Goal: Task Accomplishment & Management: Manage account settings

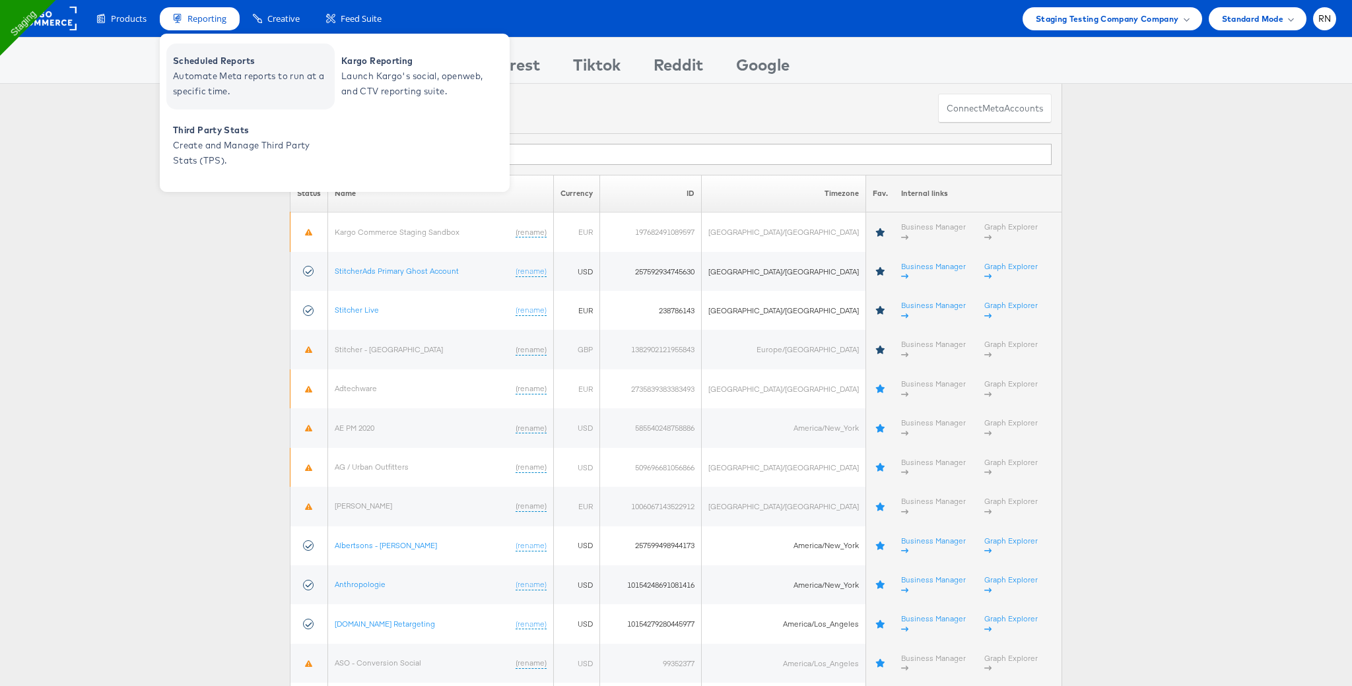
click at [221, 83] on span "Automate Meta reports to run at a specific time." at bounding box center [252, 84] width 158 height 30
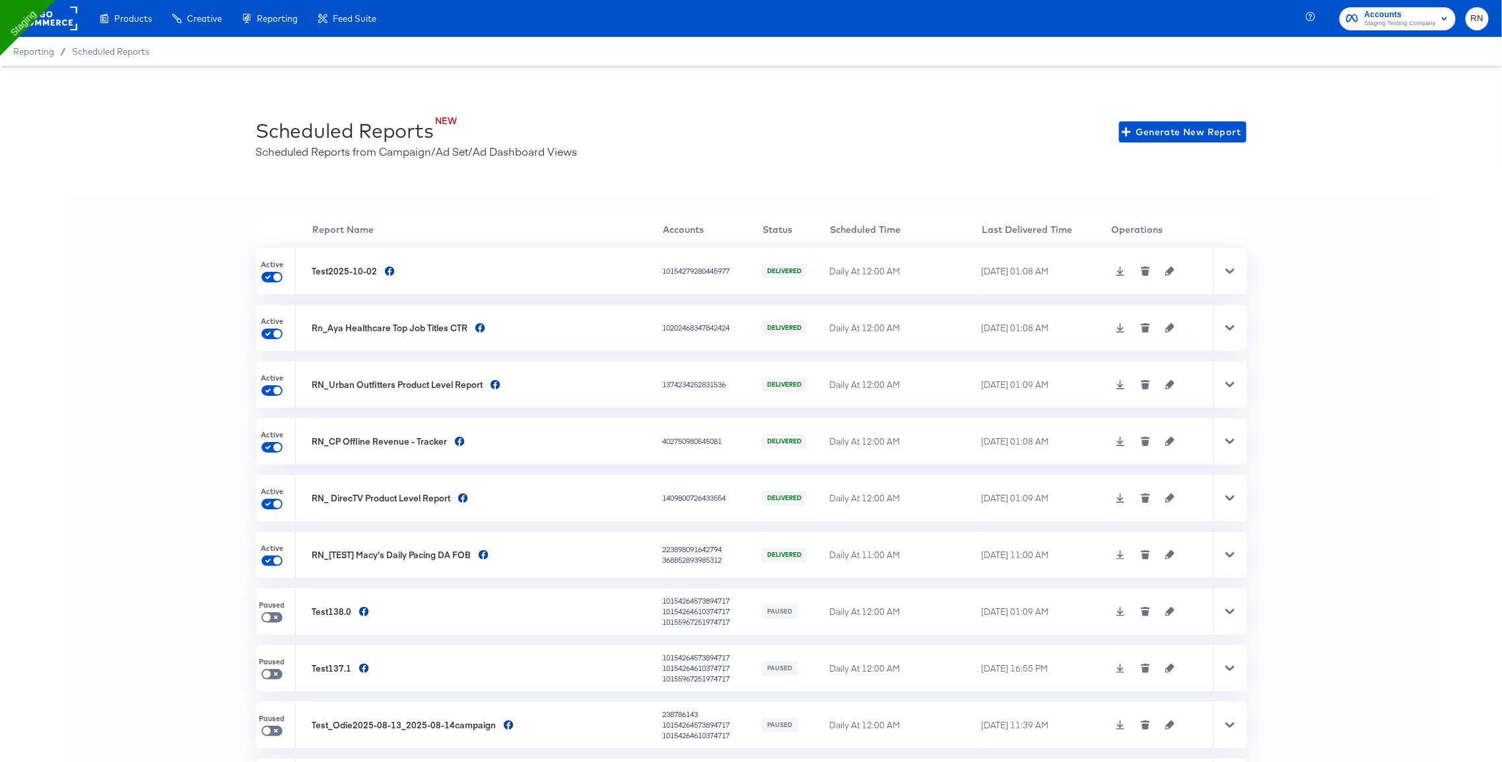
click at [1225, 273] on icon at bounding box center [1229, 271] width 9 height 9
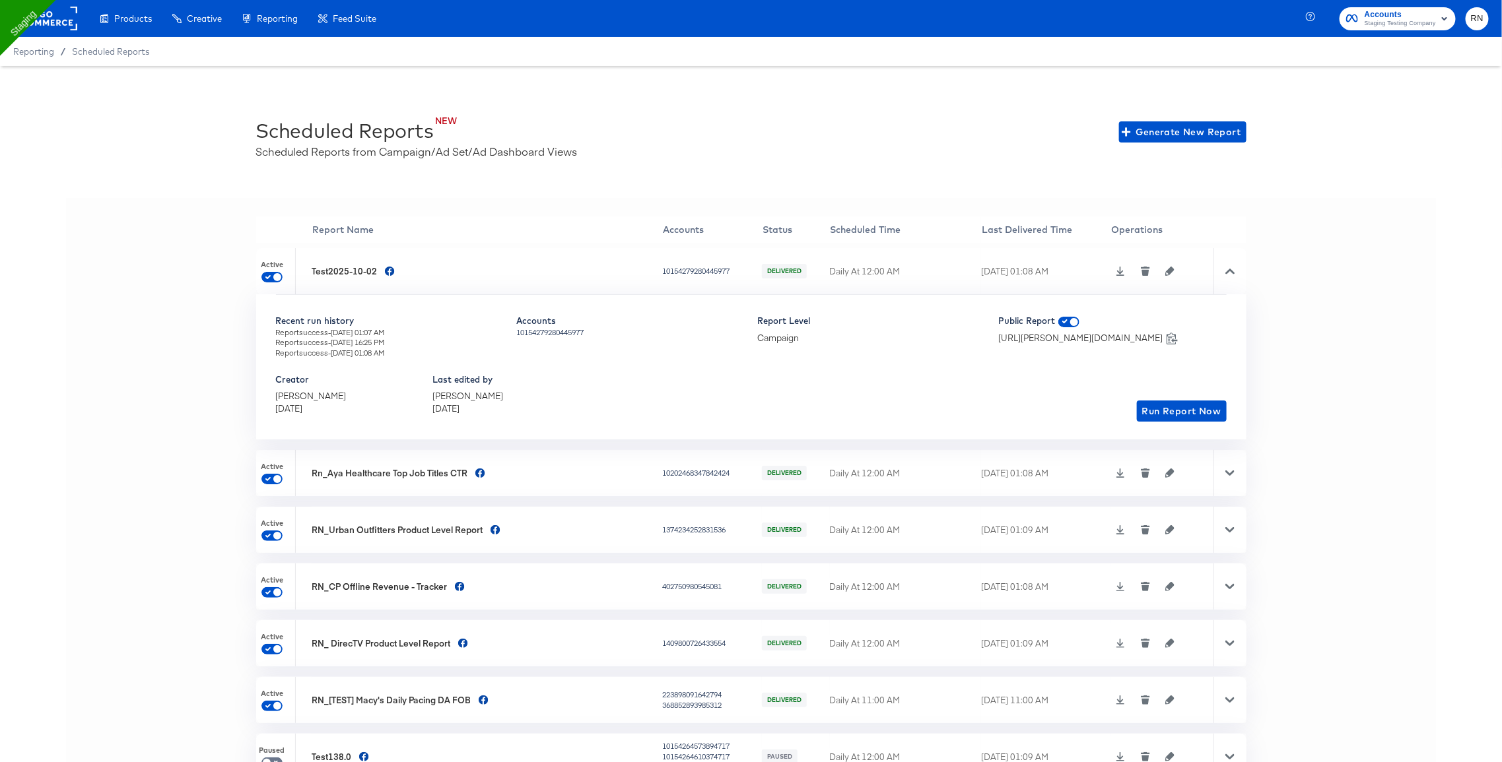
scroll to position [133, 0]
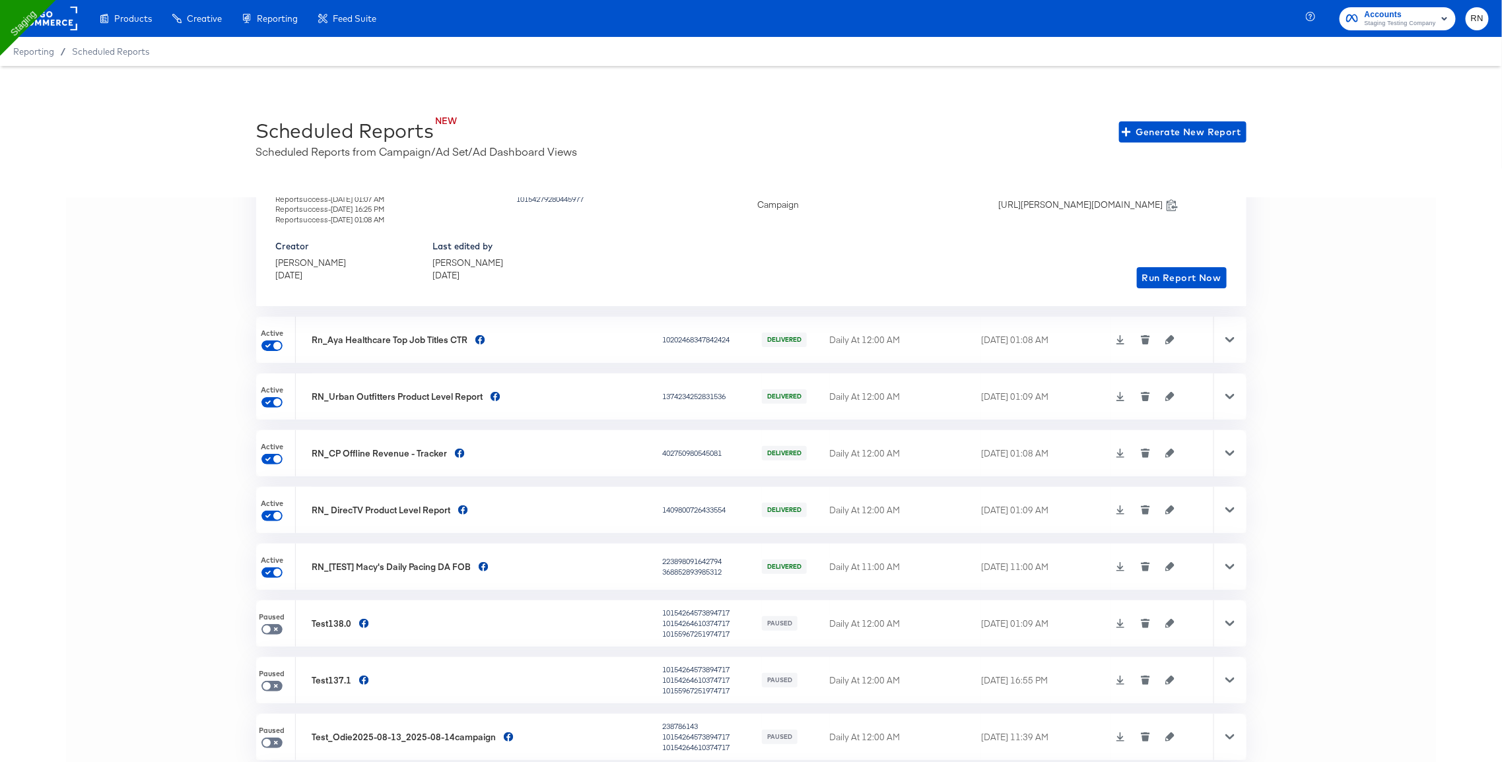
click at [1232, 343] on icon at bounding box center [1229, 339] width 9 height 9
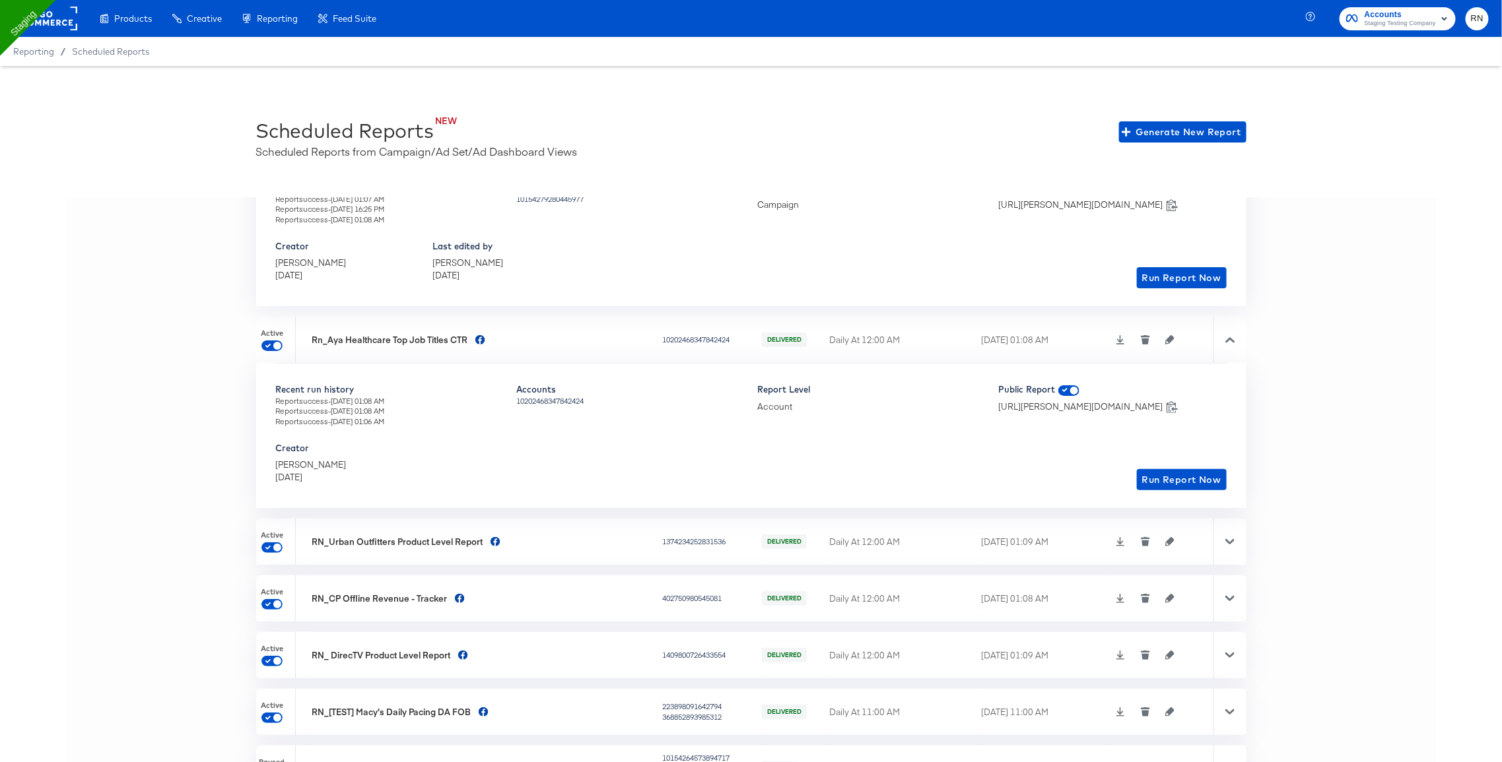
click at [1226, 534] on div at bounding box center [1229, 542] width 33 height 46
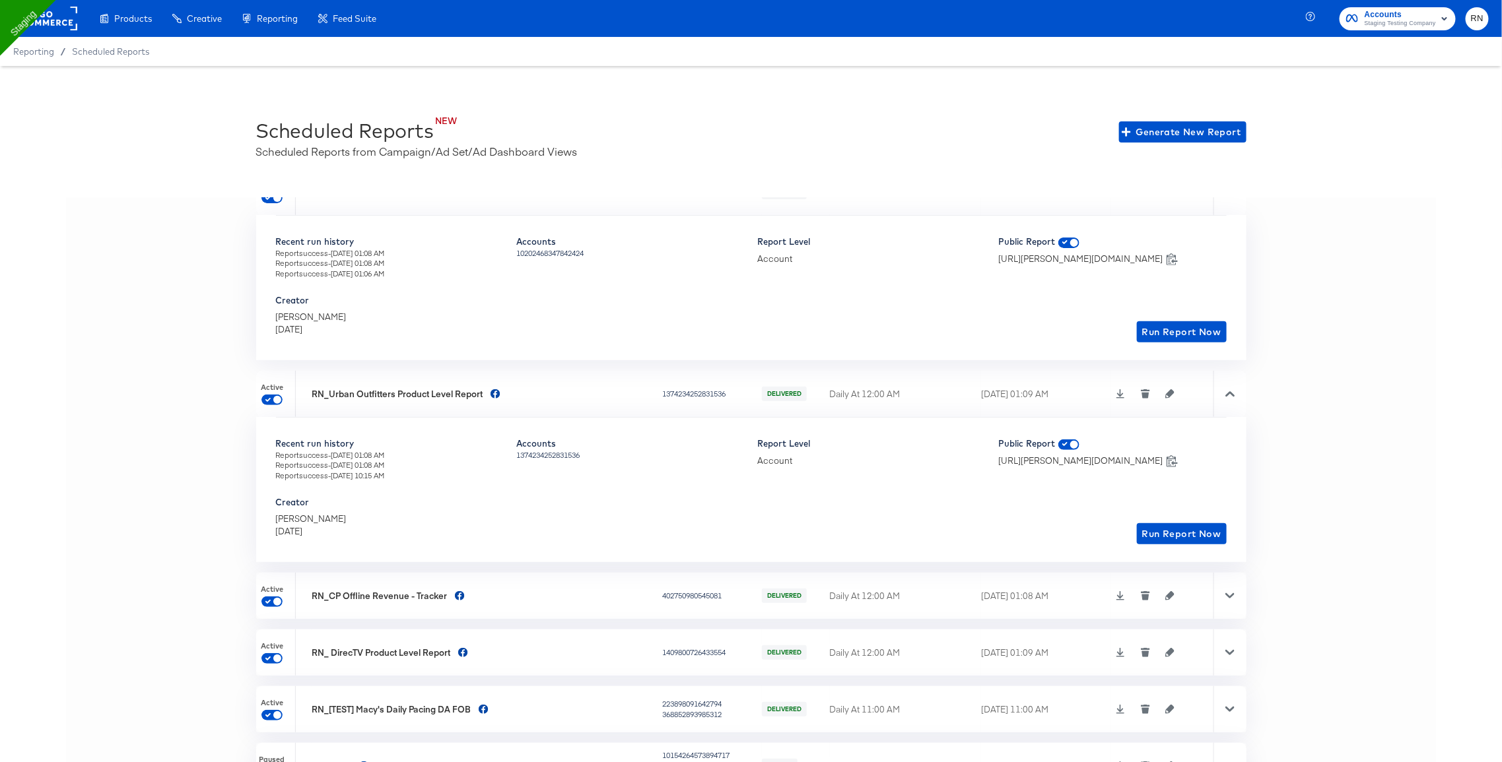
scroll to position [318, 0]
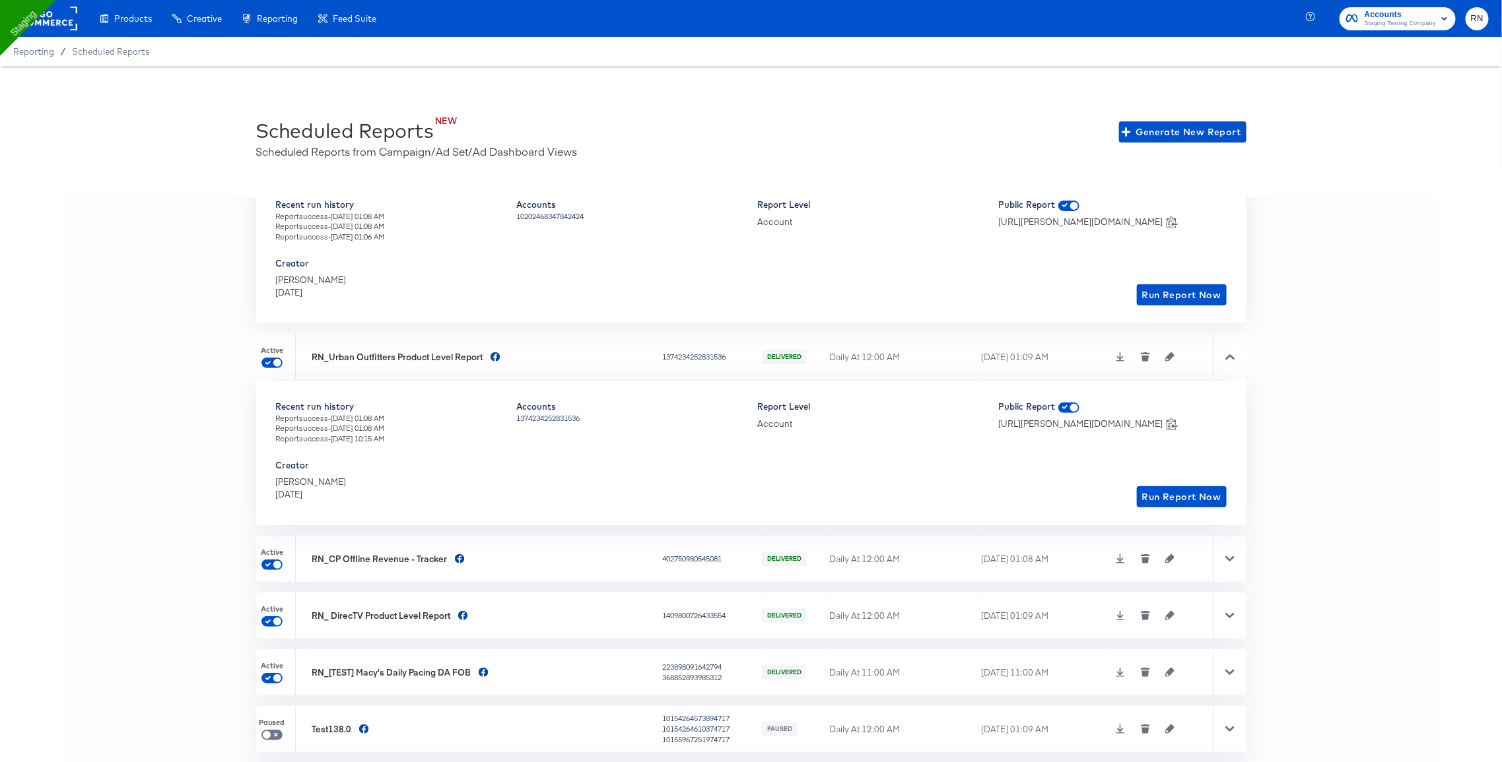
click at [1234, 547] on div at bounding box center [1229, 559] width 33 height 46
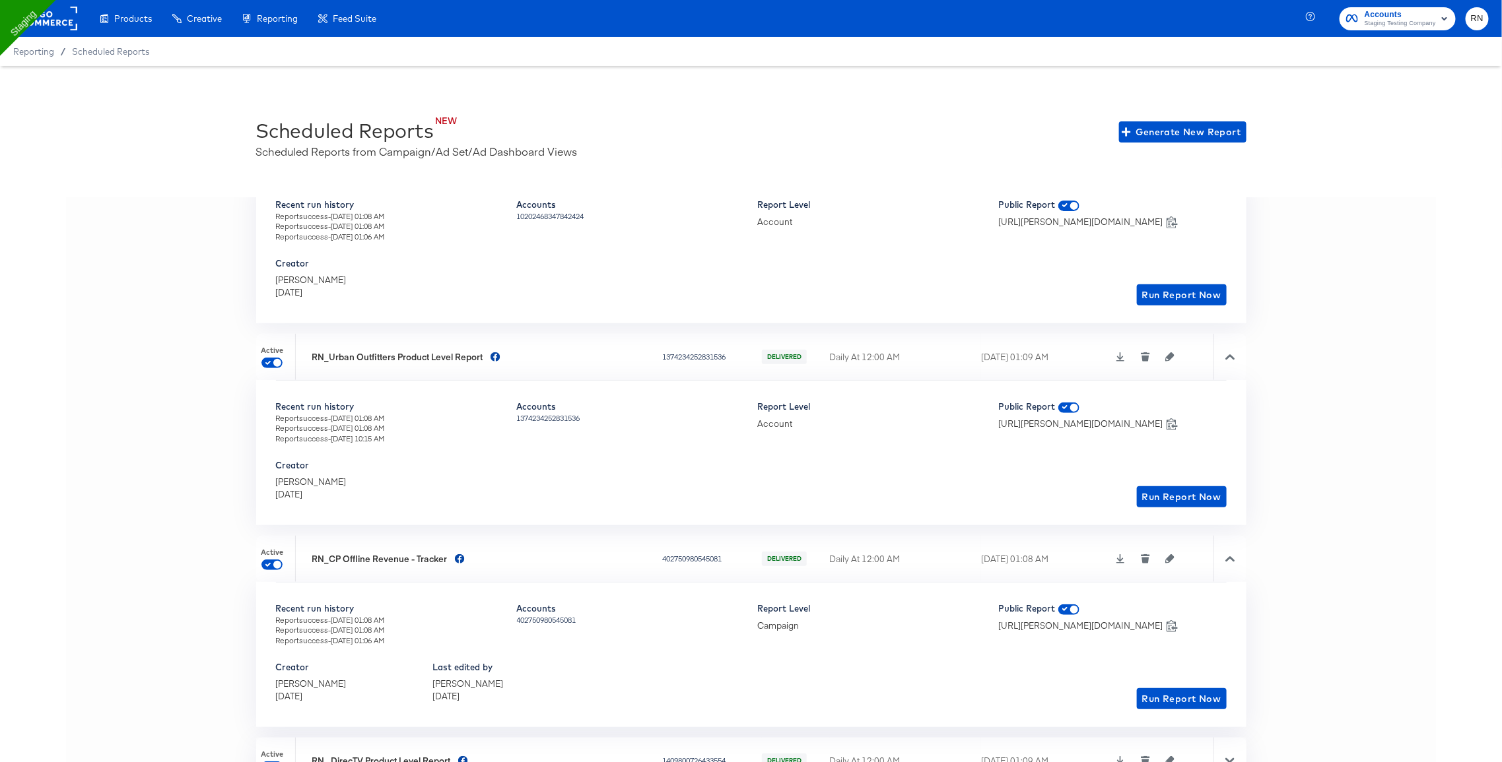
scroll to position [601, 0]
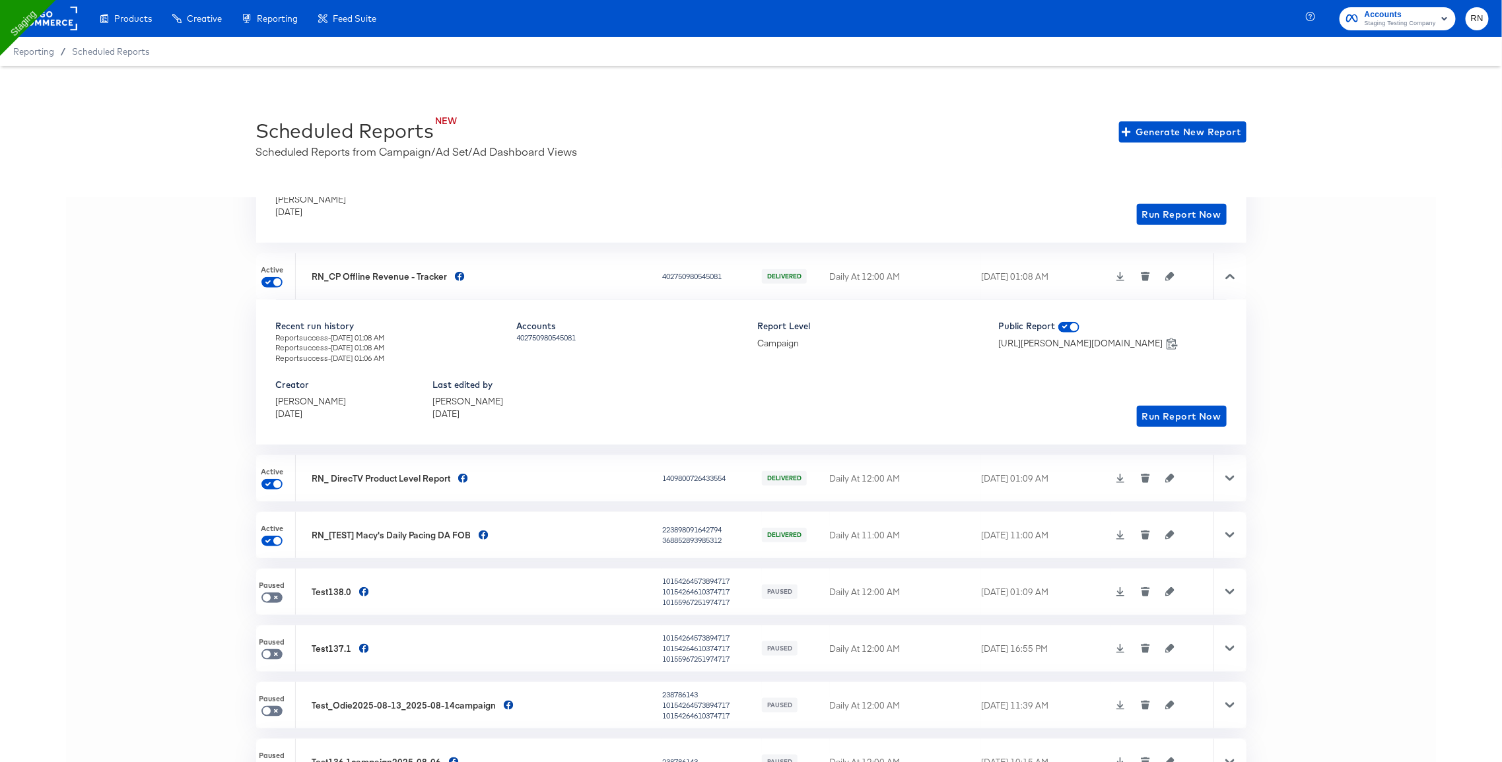
click at [1226, 482] on div at bounding box center [1229, 478] width 33 height 46
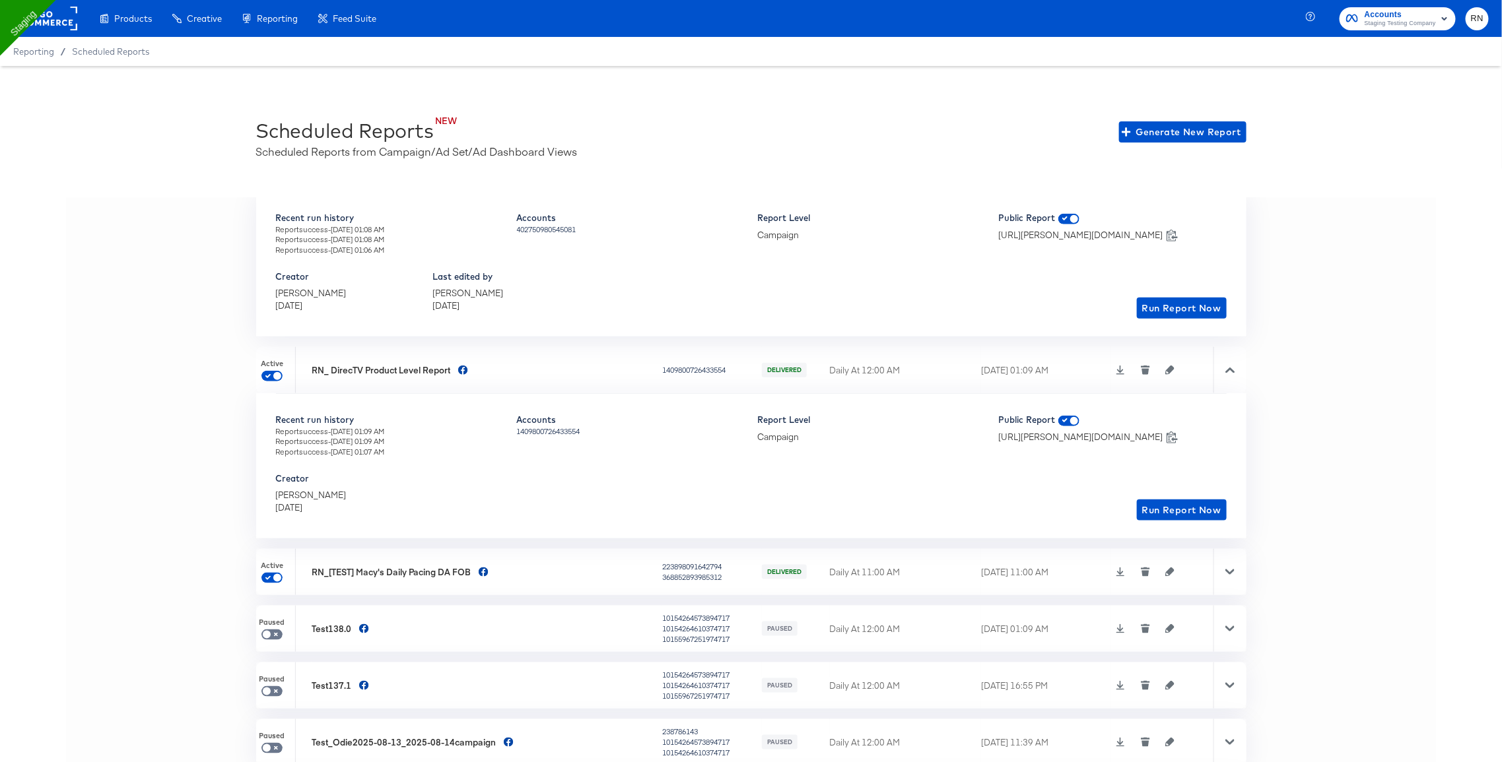
scroll to position [728, 0]
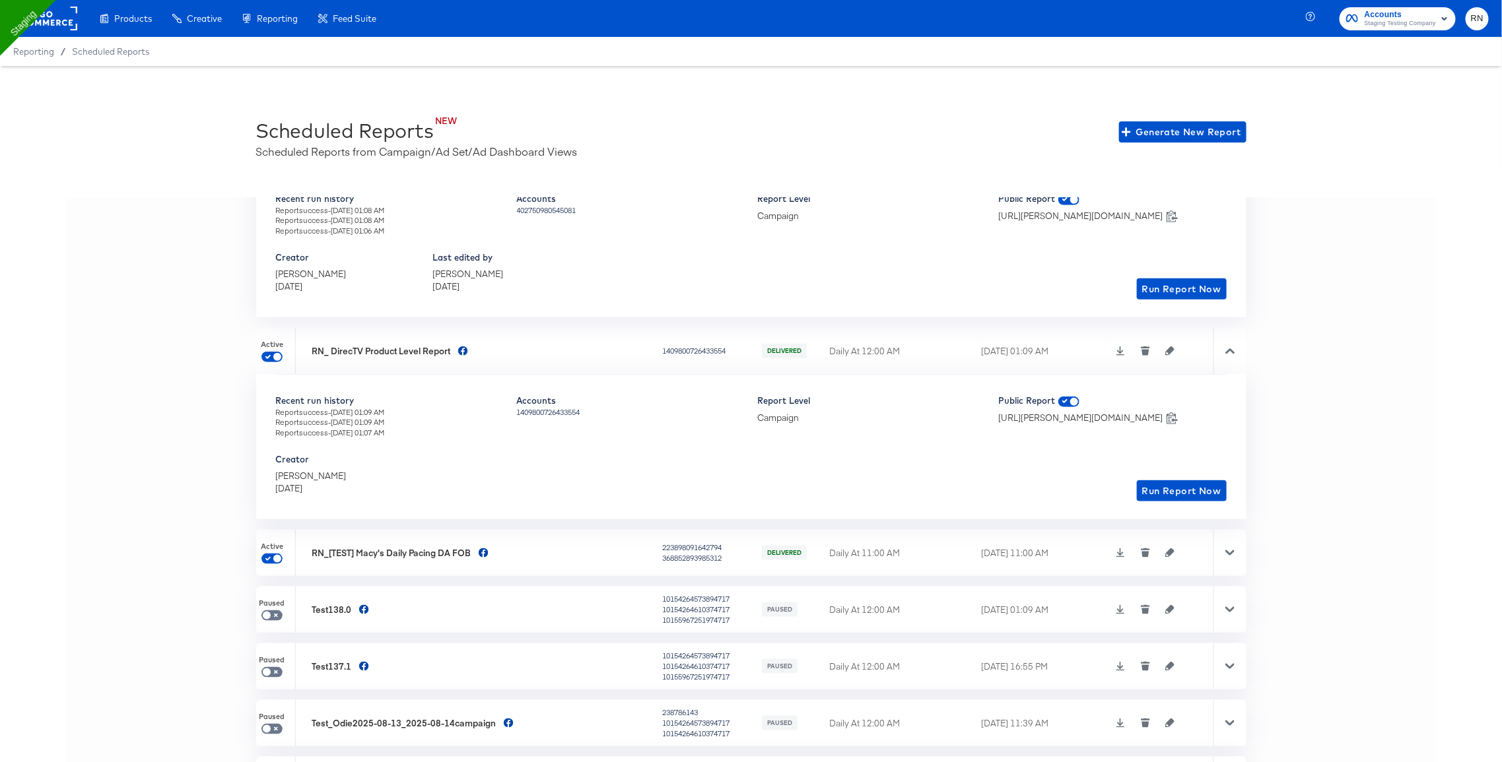
click at [1232, 543] on div at bounding box center [1229, 553] width 33 height 46
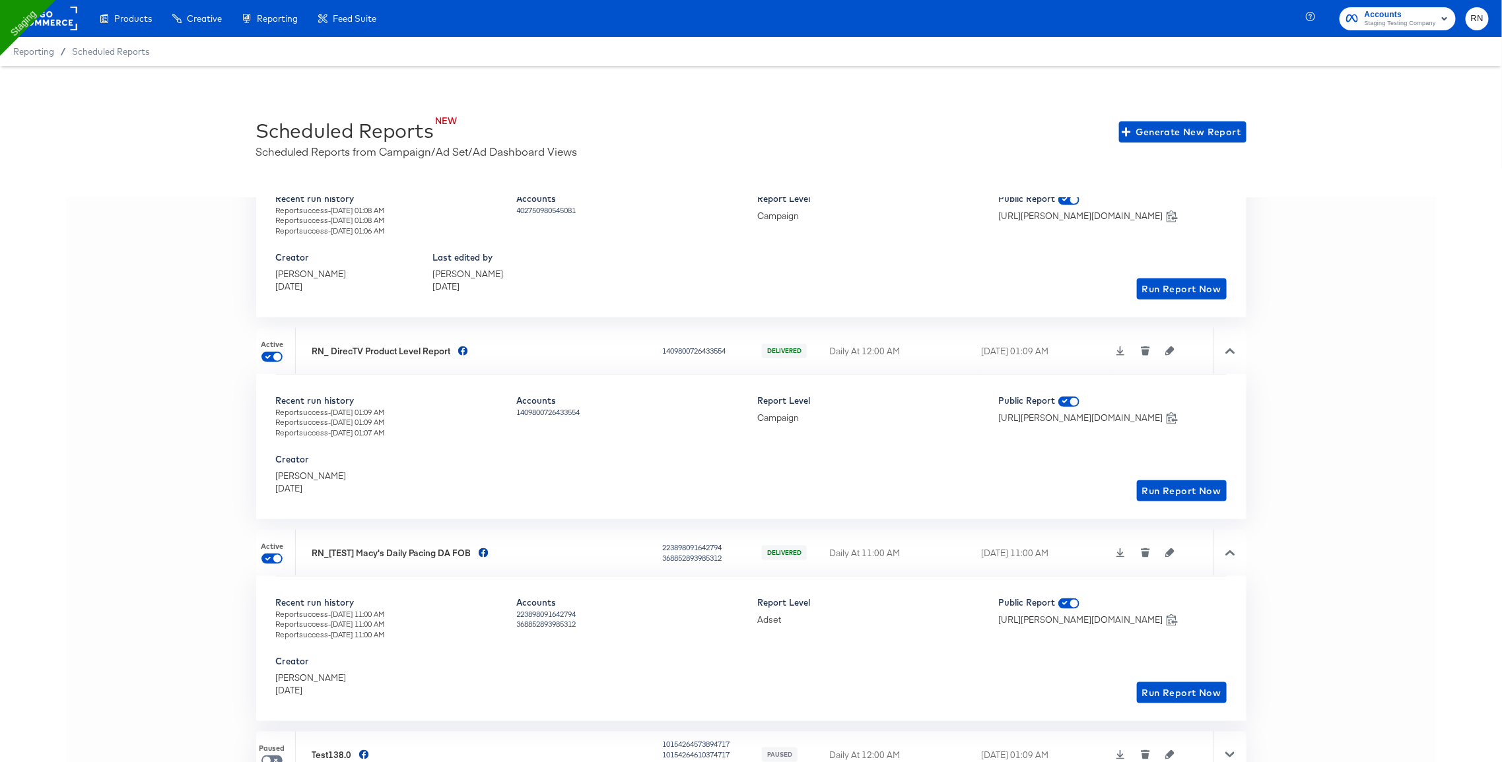
scroll to position [0, 0]
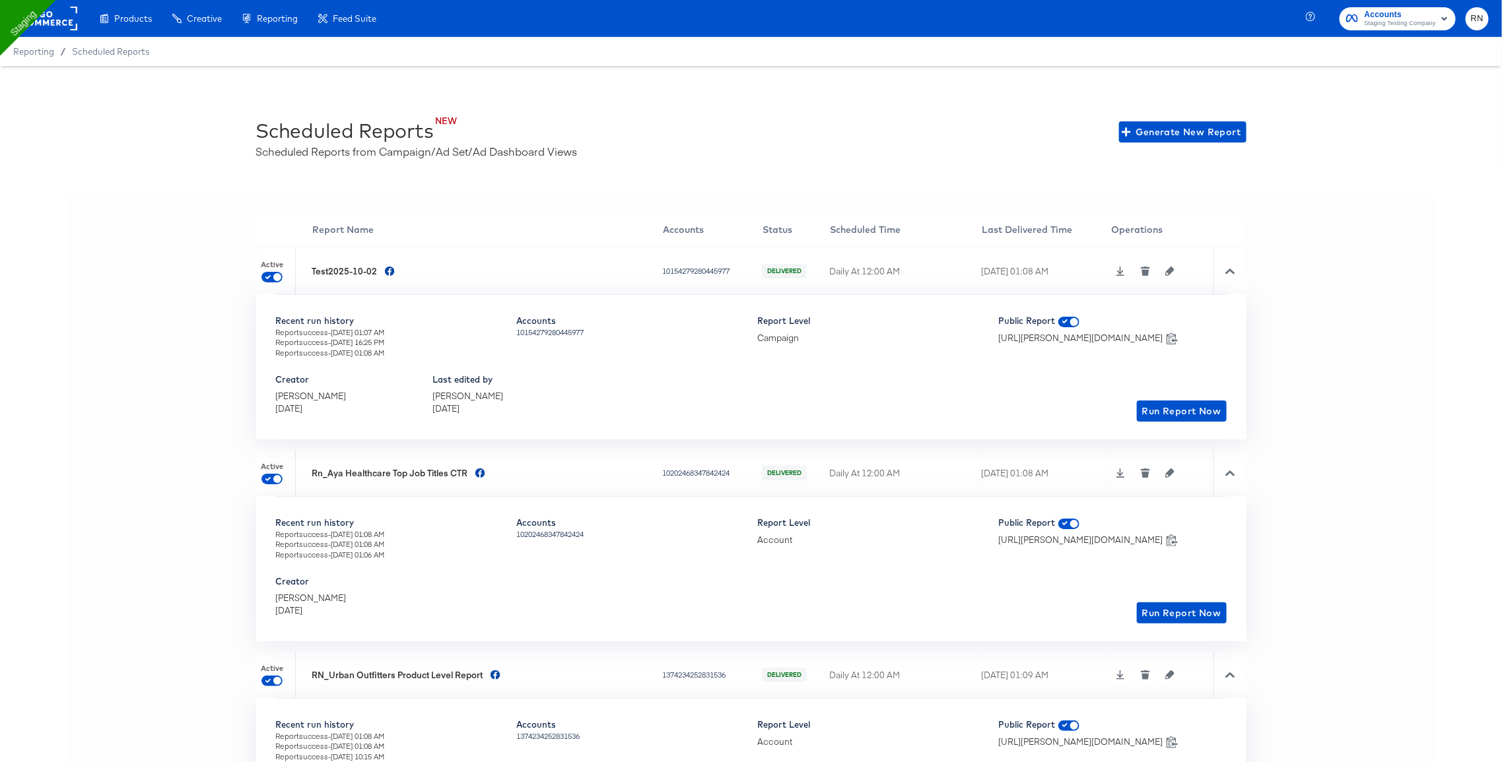
click at [1233, 267] on icon at bounding box center [1229, 271] width 9 height 9
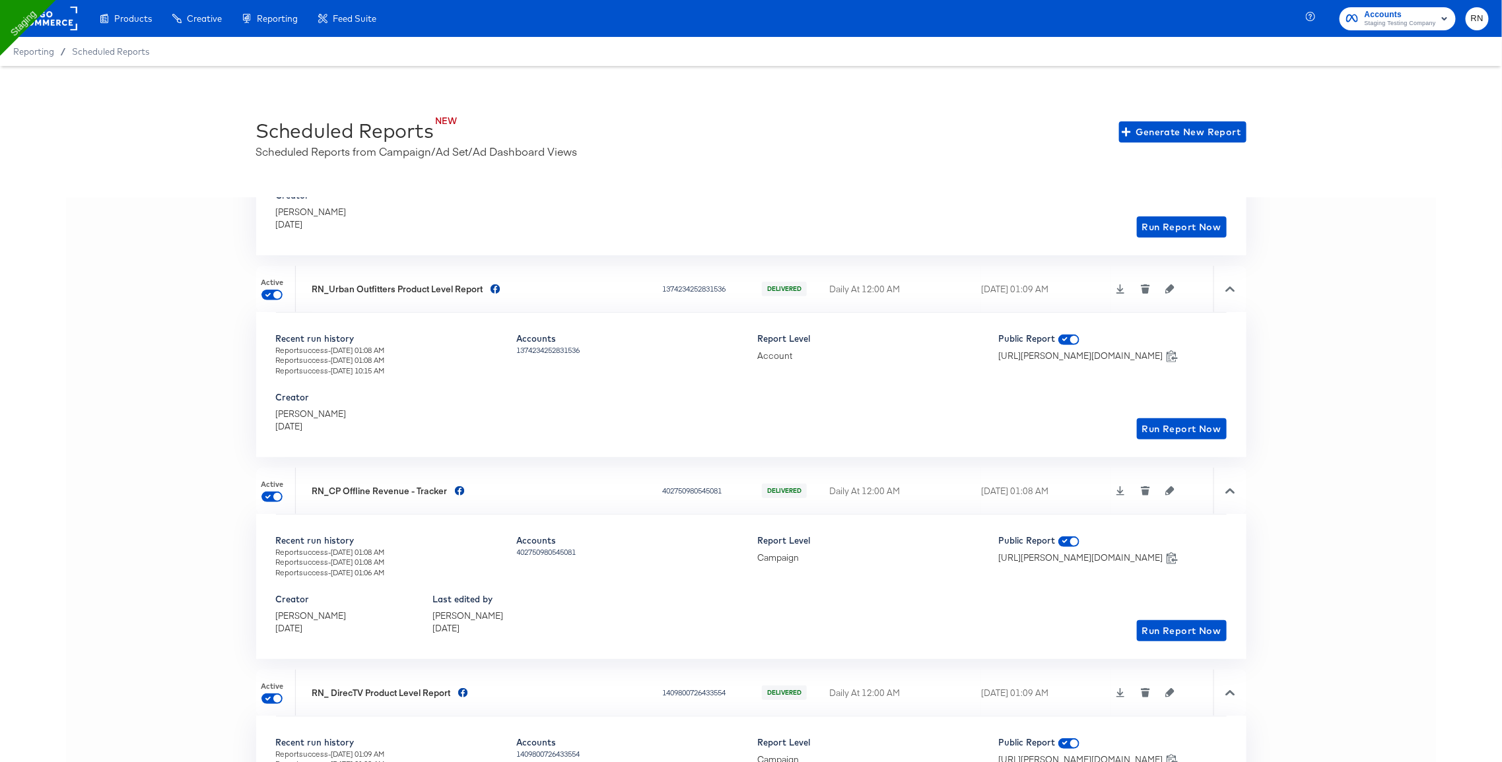
scroll to position [240, 0]
click at [1229, 287] on icon at bounding box center [1229, 289] width 9 height 5
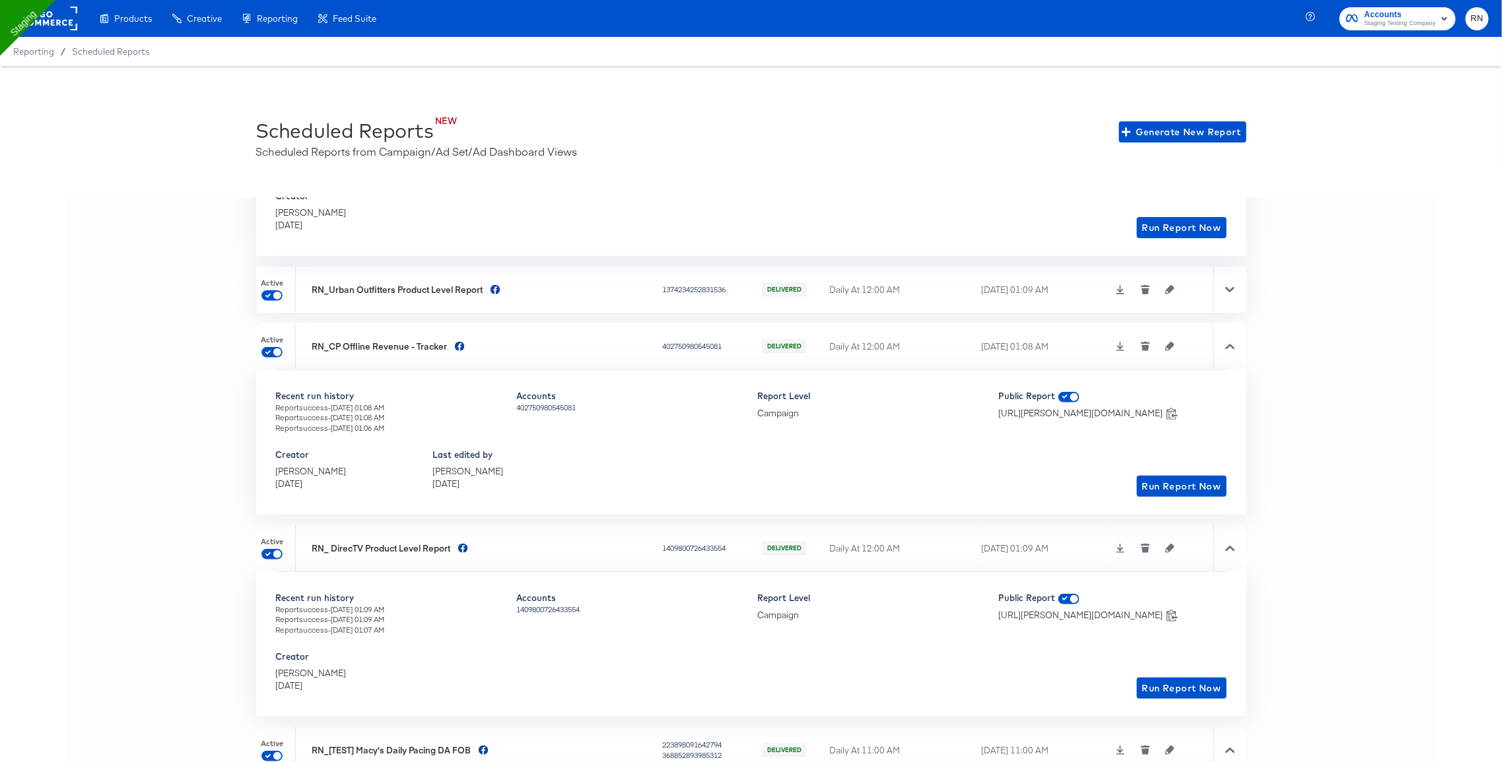
scroll to position [0, 0]
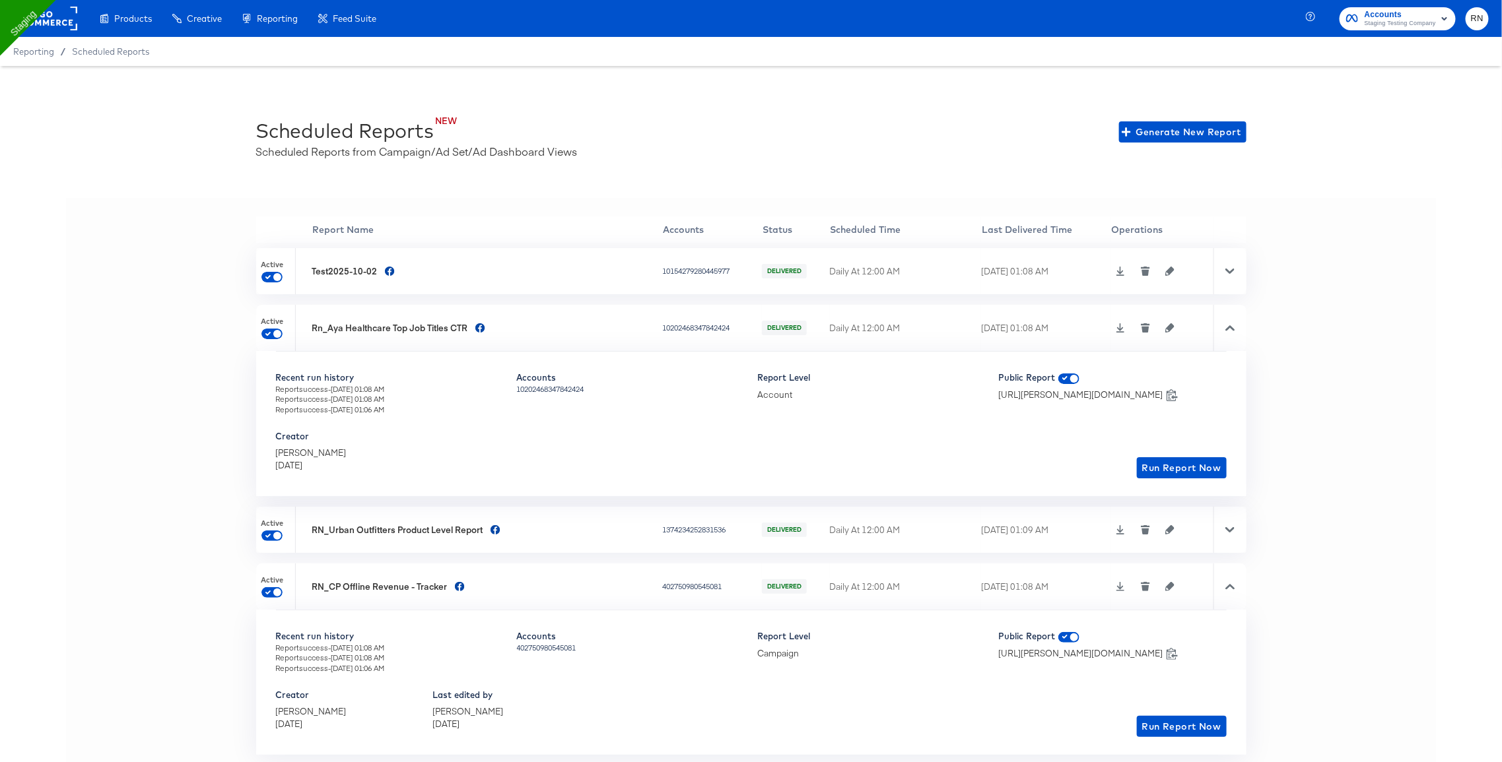
click at [1228, 315] on div at bounding box center [1229, 328] width 33 height 46
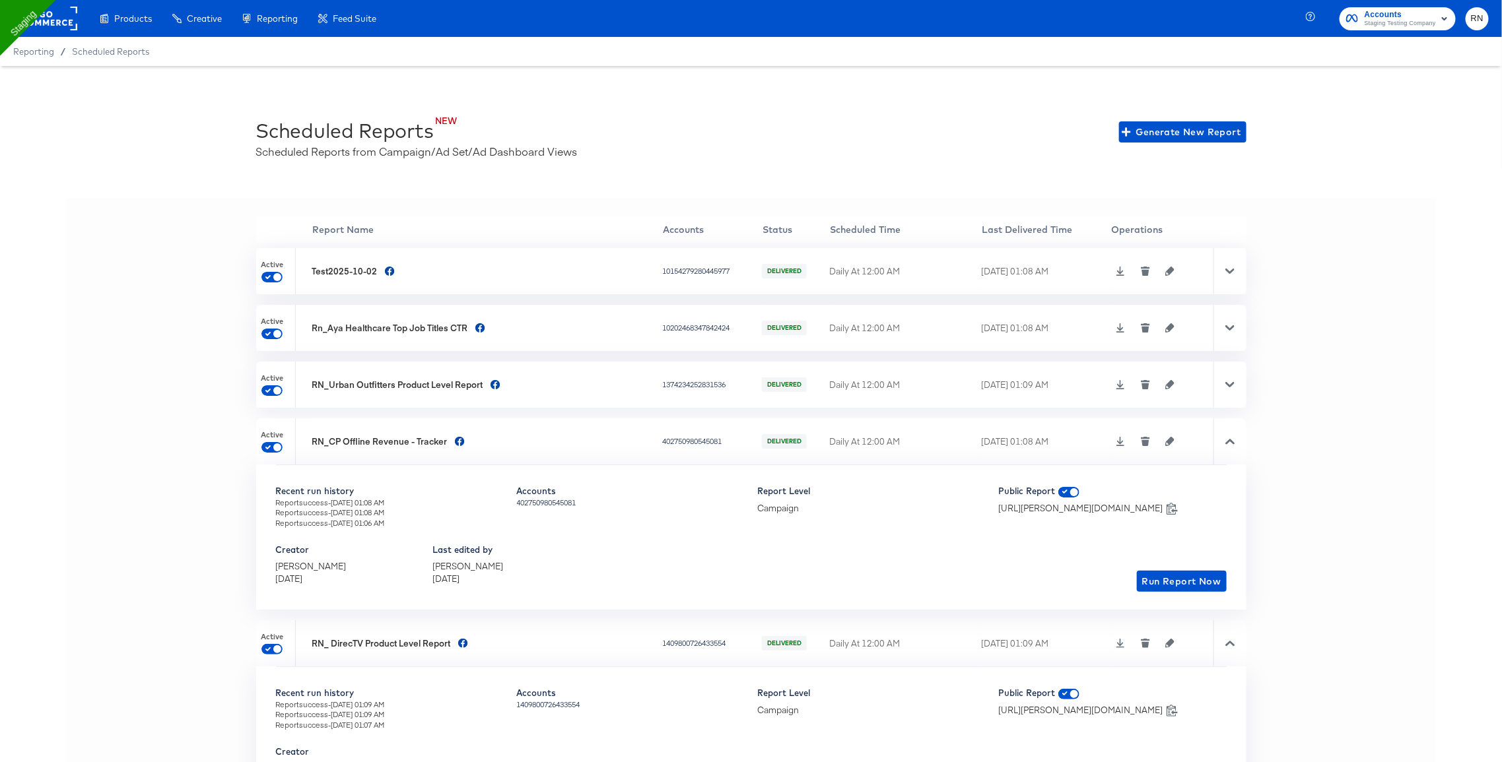
click at [1227, 444] on icon at bounding box center [1229, 441] width 9 height 9
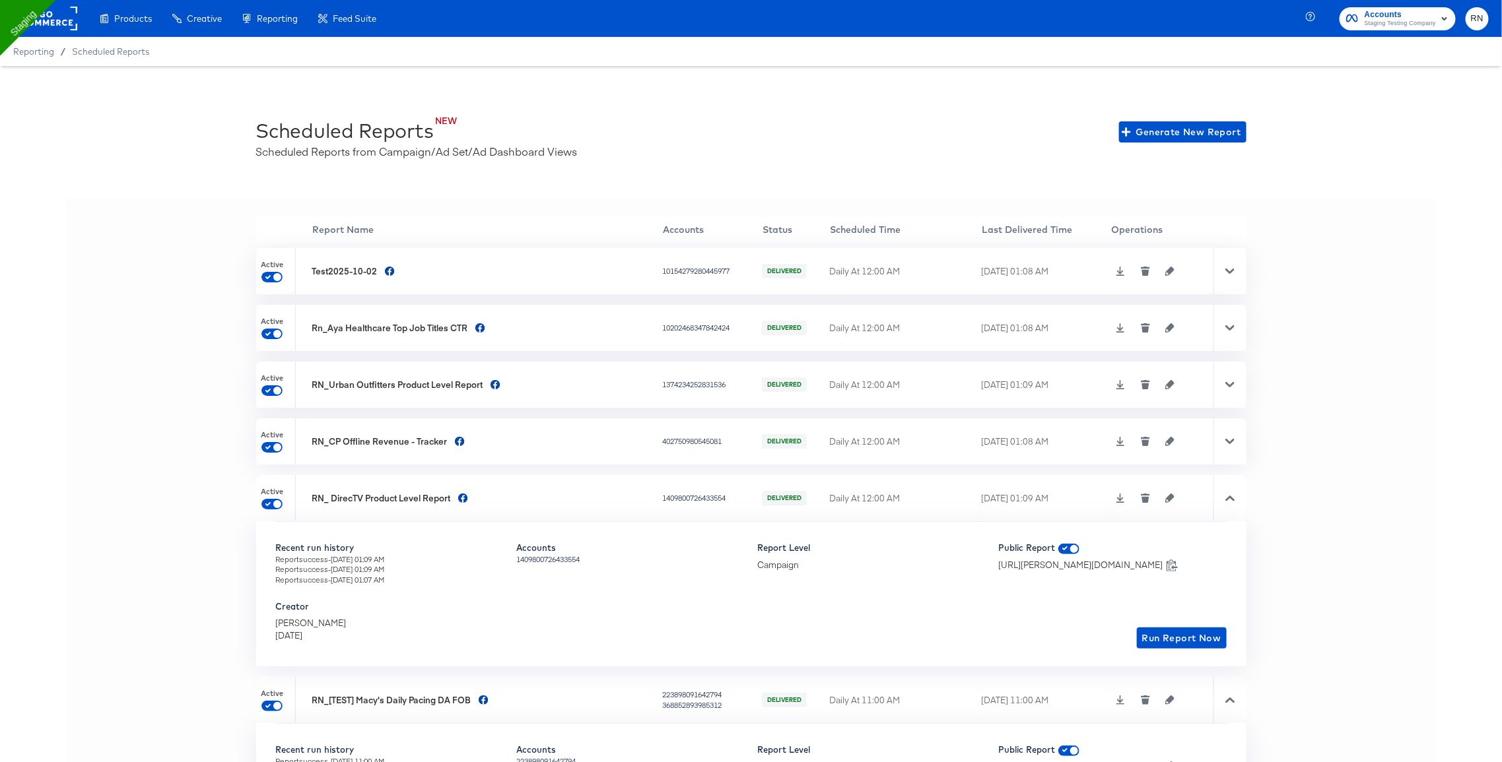
click at [1221, 440] on div at bounding box center [1229, 441] width 33 height 46
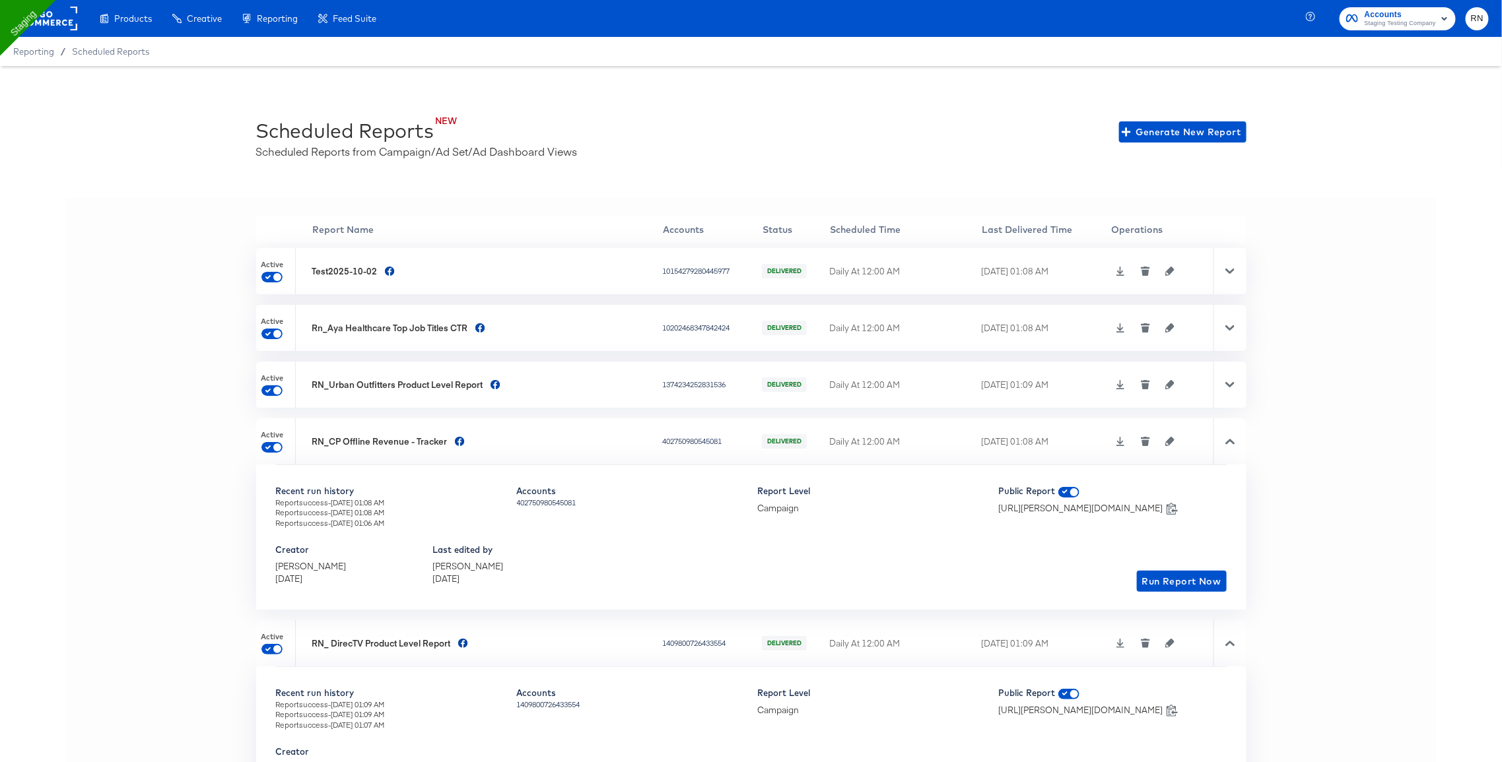
click at [1221, 440] on div at bounding box center [1229, 441] width 33 height 46
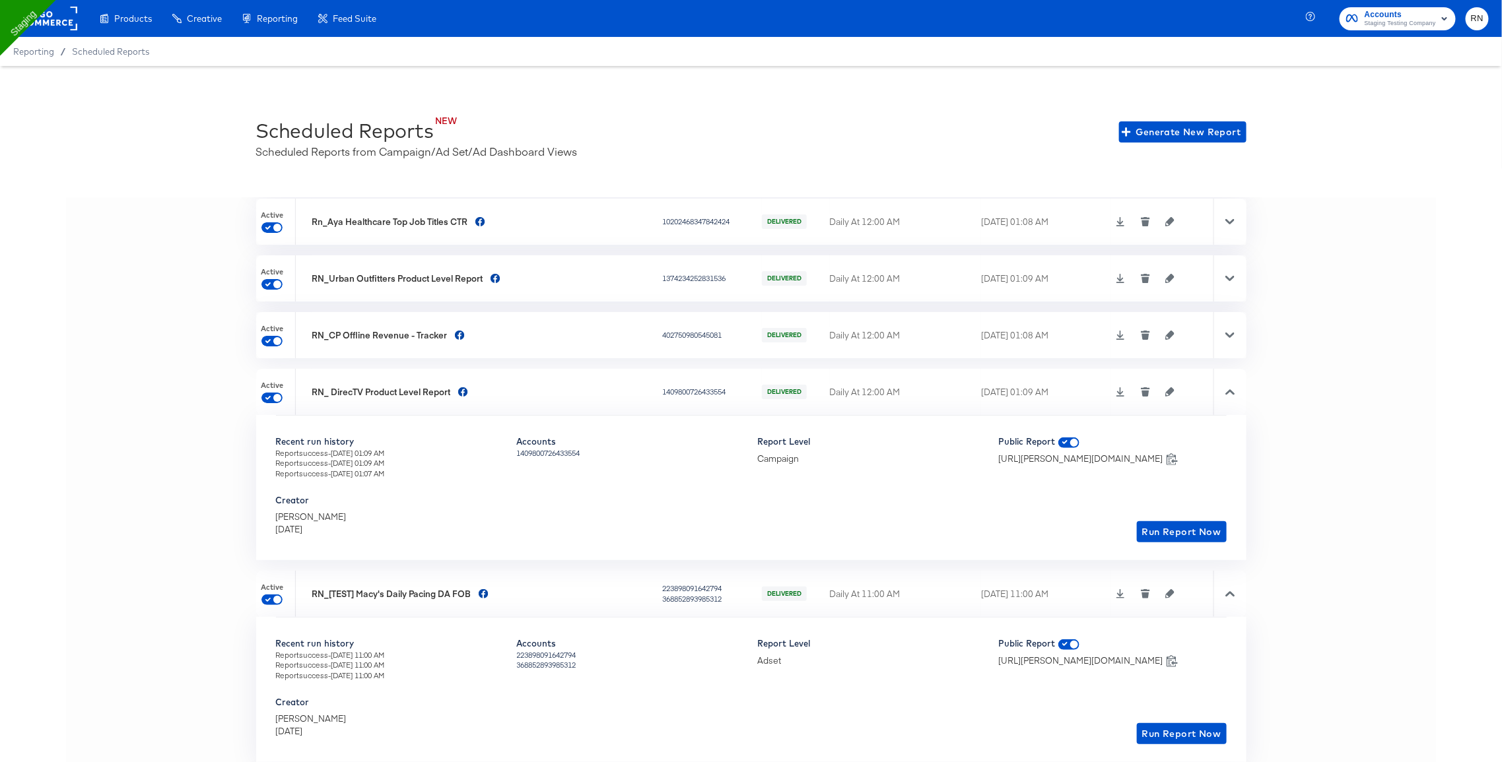
scroll to position [112, 0]
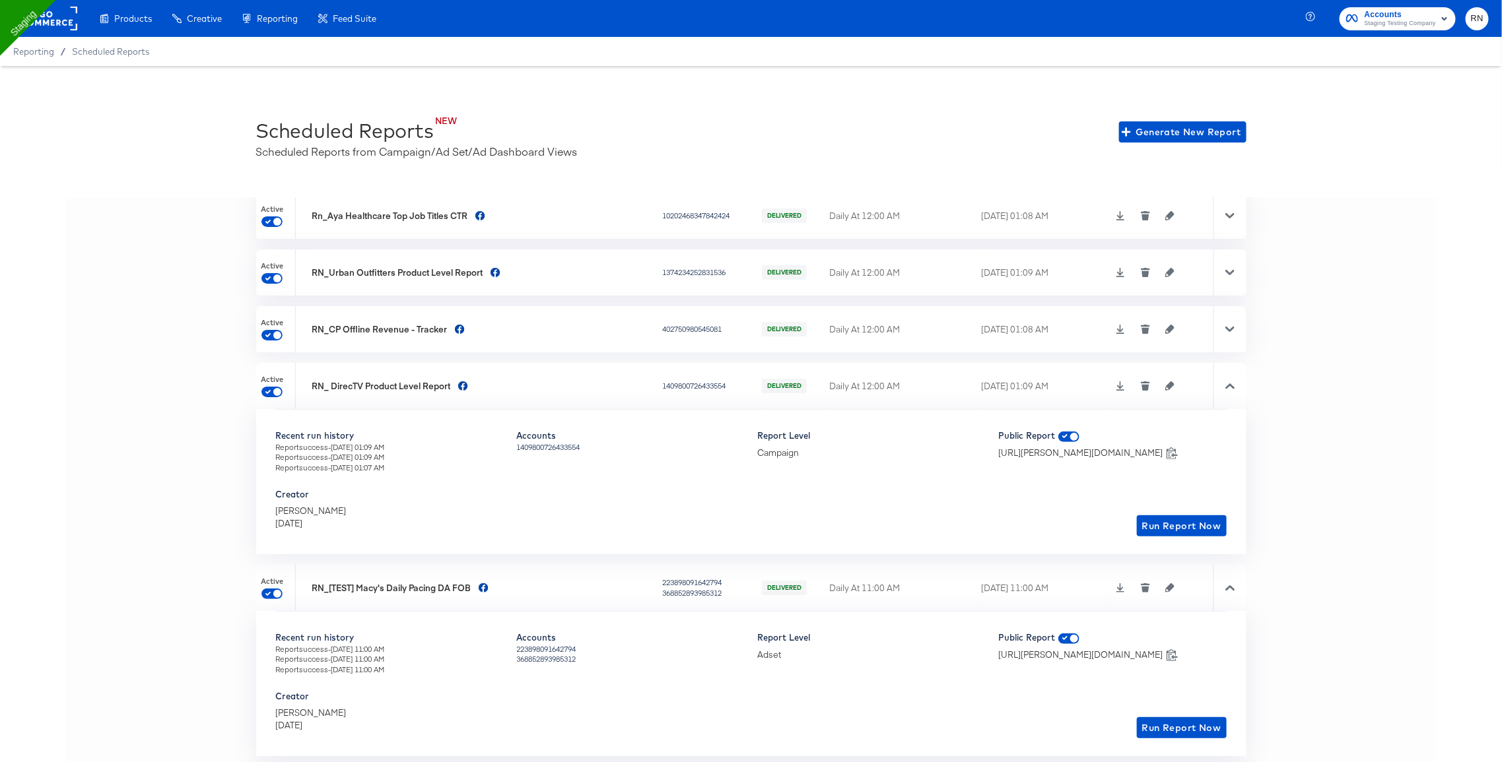
click at [1165, 584] on icon "button" at bounding box center [1169, 588] width 9 height 9
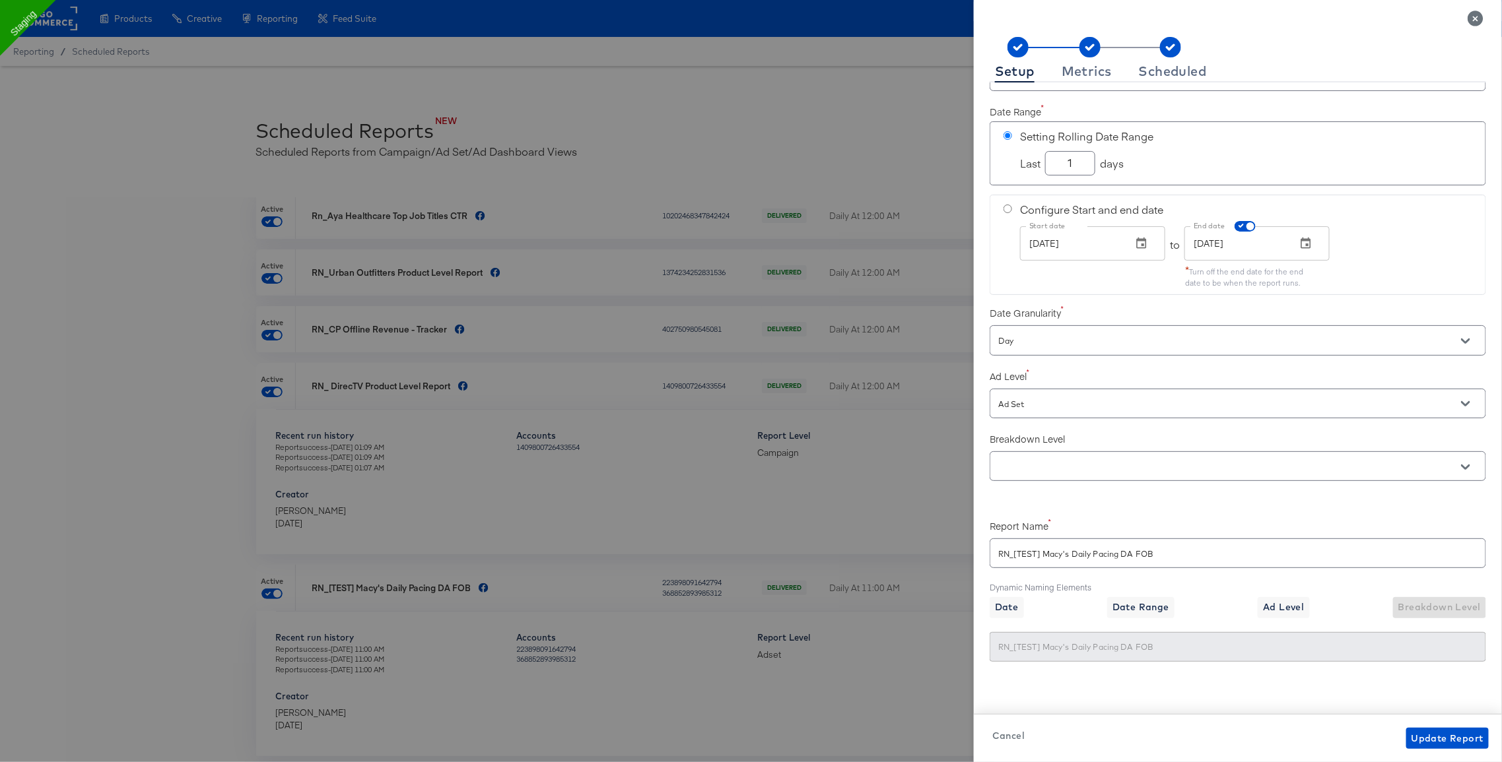
scroll to position [68, 0]
click at [1071, 554] on input "RN_[TEST] Macy's Daily Pacing DA FOB" at bounding box center [1237, 548] width 495 height 28
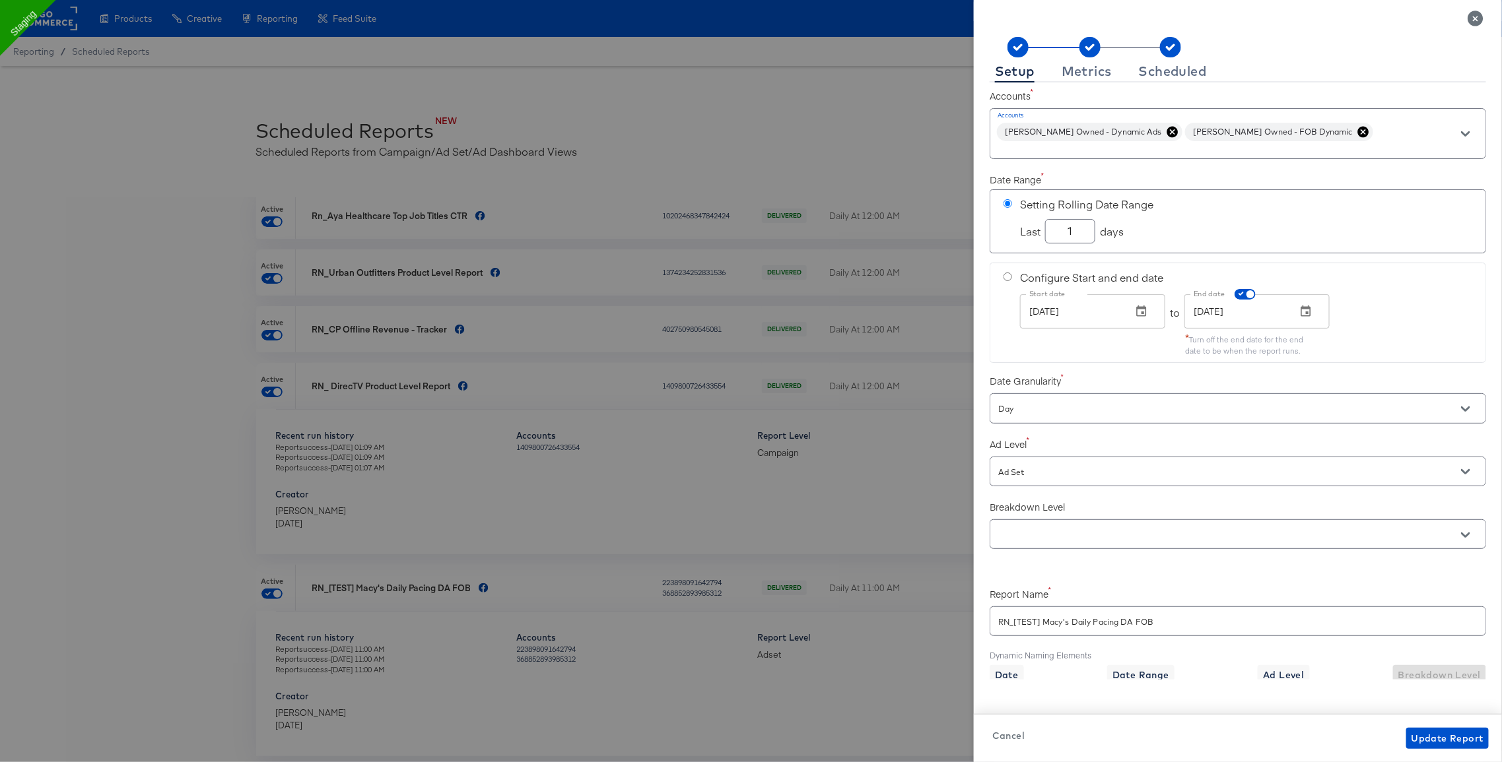
checkbox input "true"
click at [1092, 73] on div "Metrics" at bounding box center [1086, 71] width 50 height 11
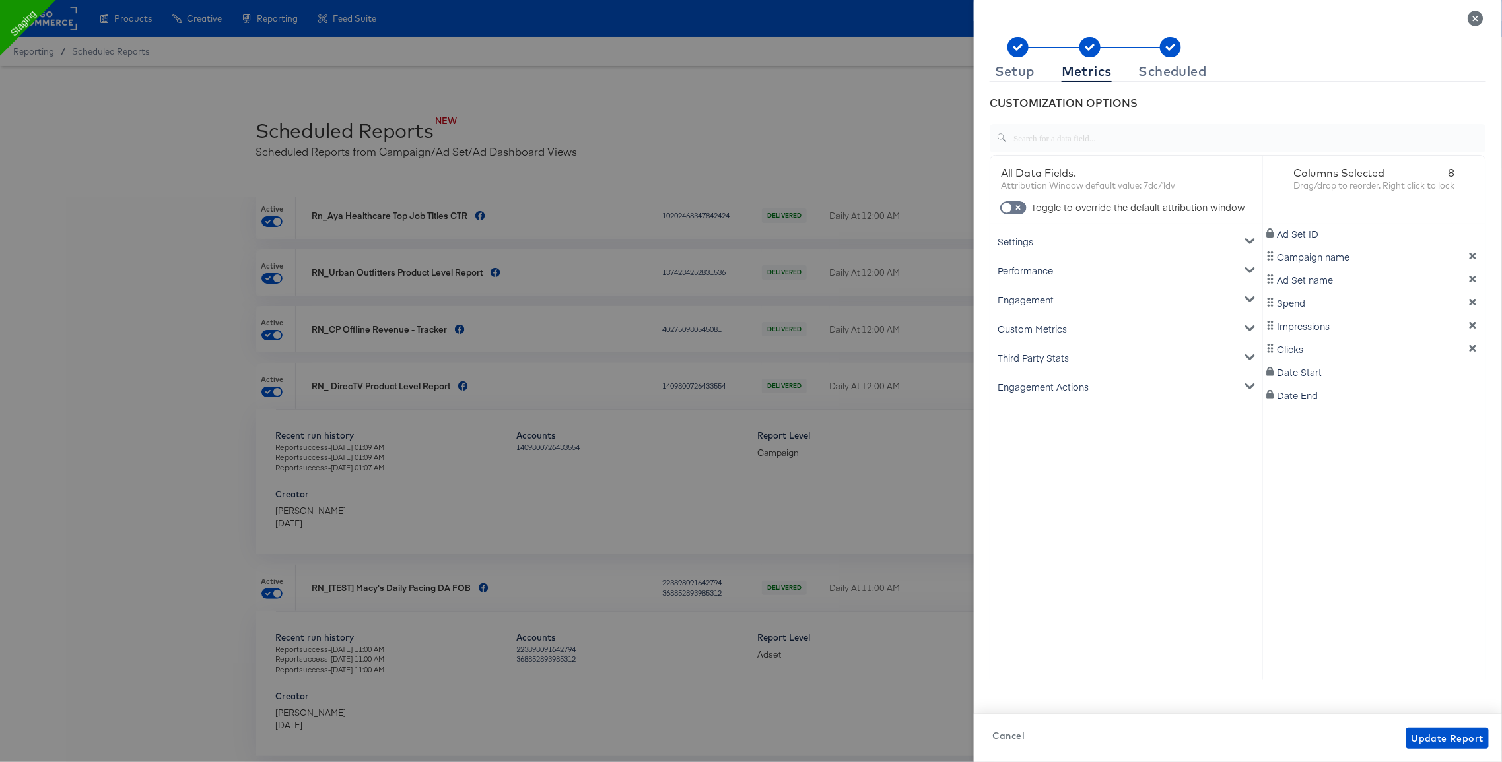
scroll to position [112, 0]
click at [1475, 15] on icon "Close" at bounding box center [1474, 18] width 15 height 15
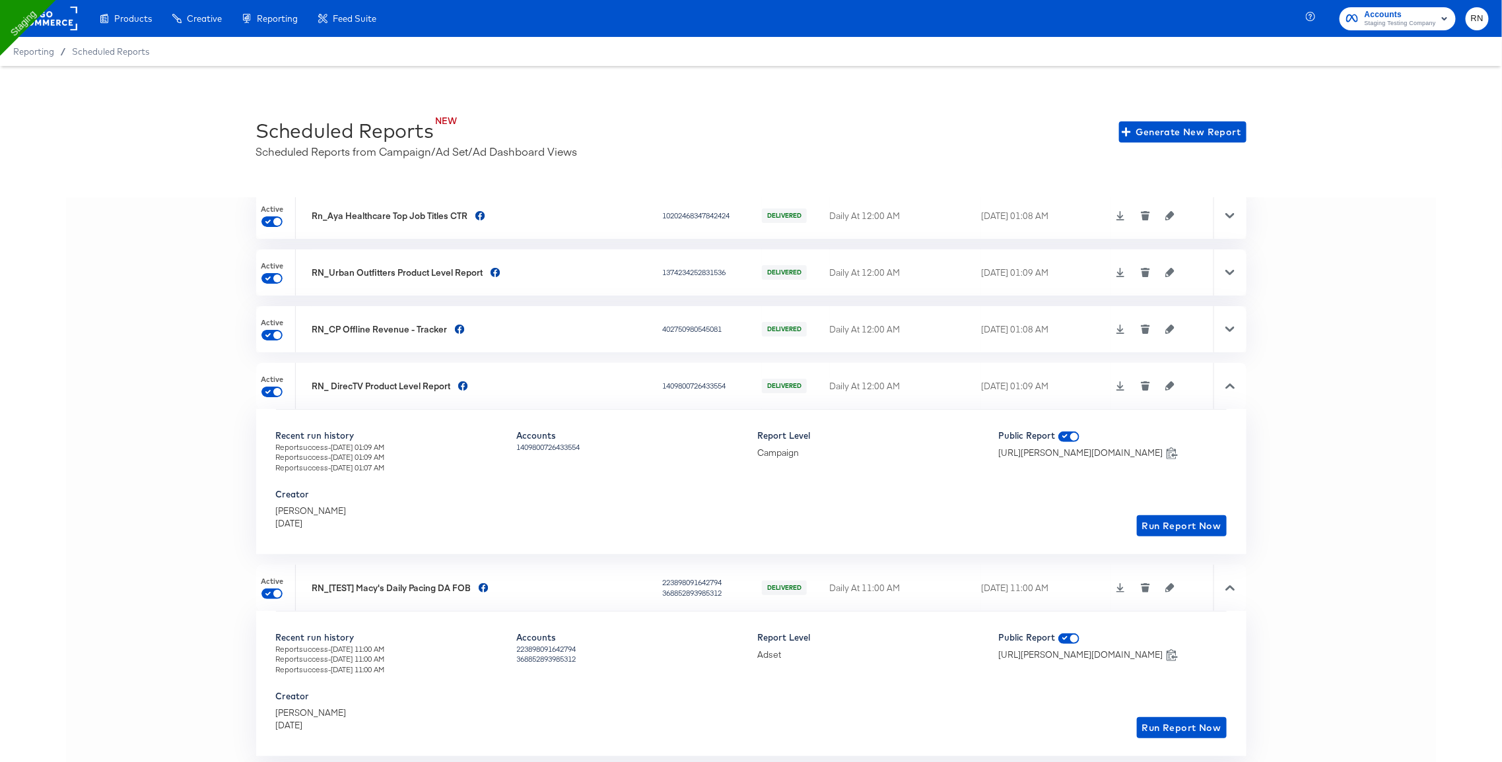
click at [1160, 382] on button "button" at bounding box center [1170, 386] width 20 height 9
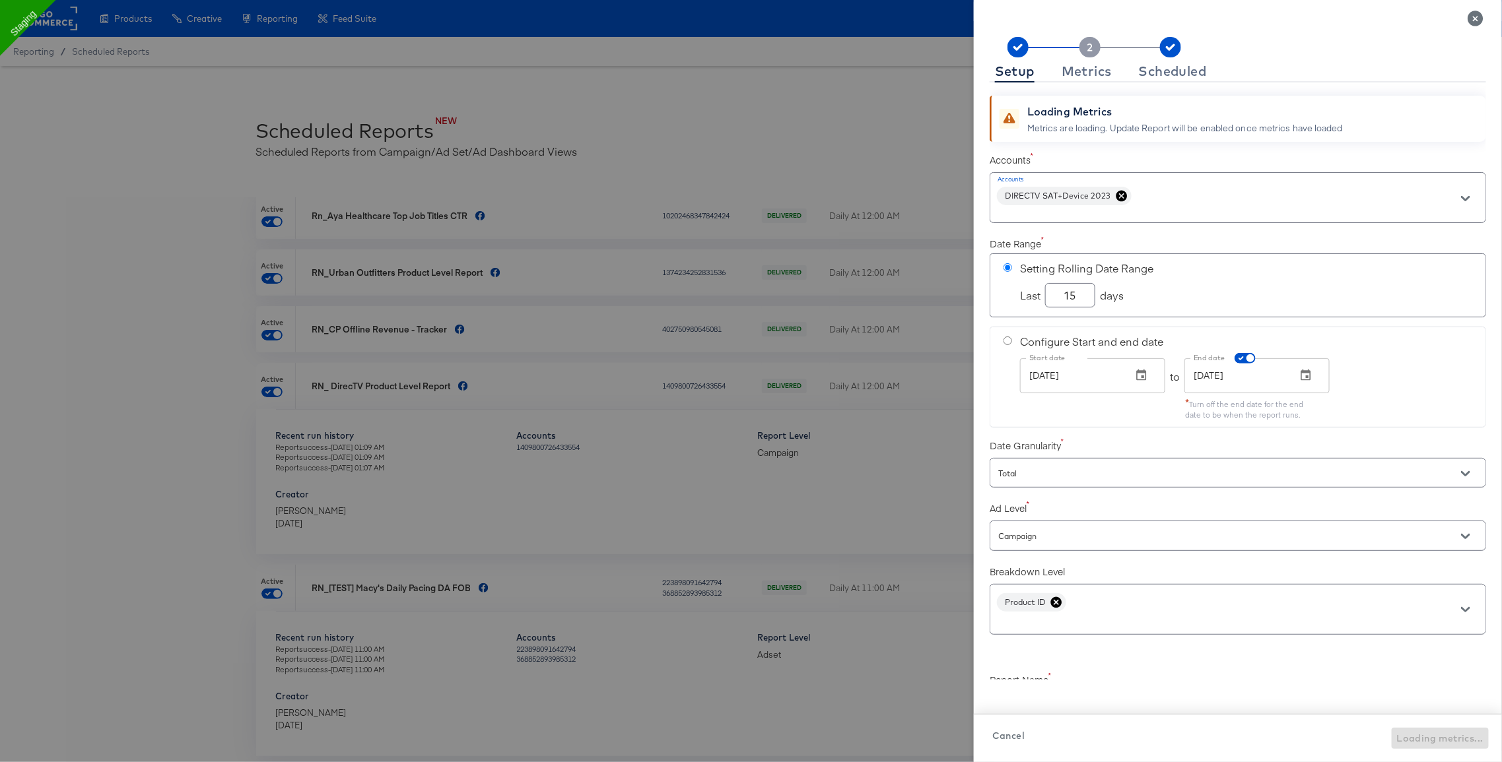
scroll to position [154, 0]
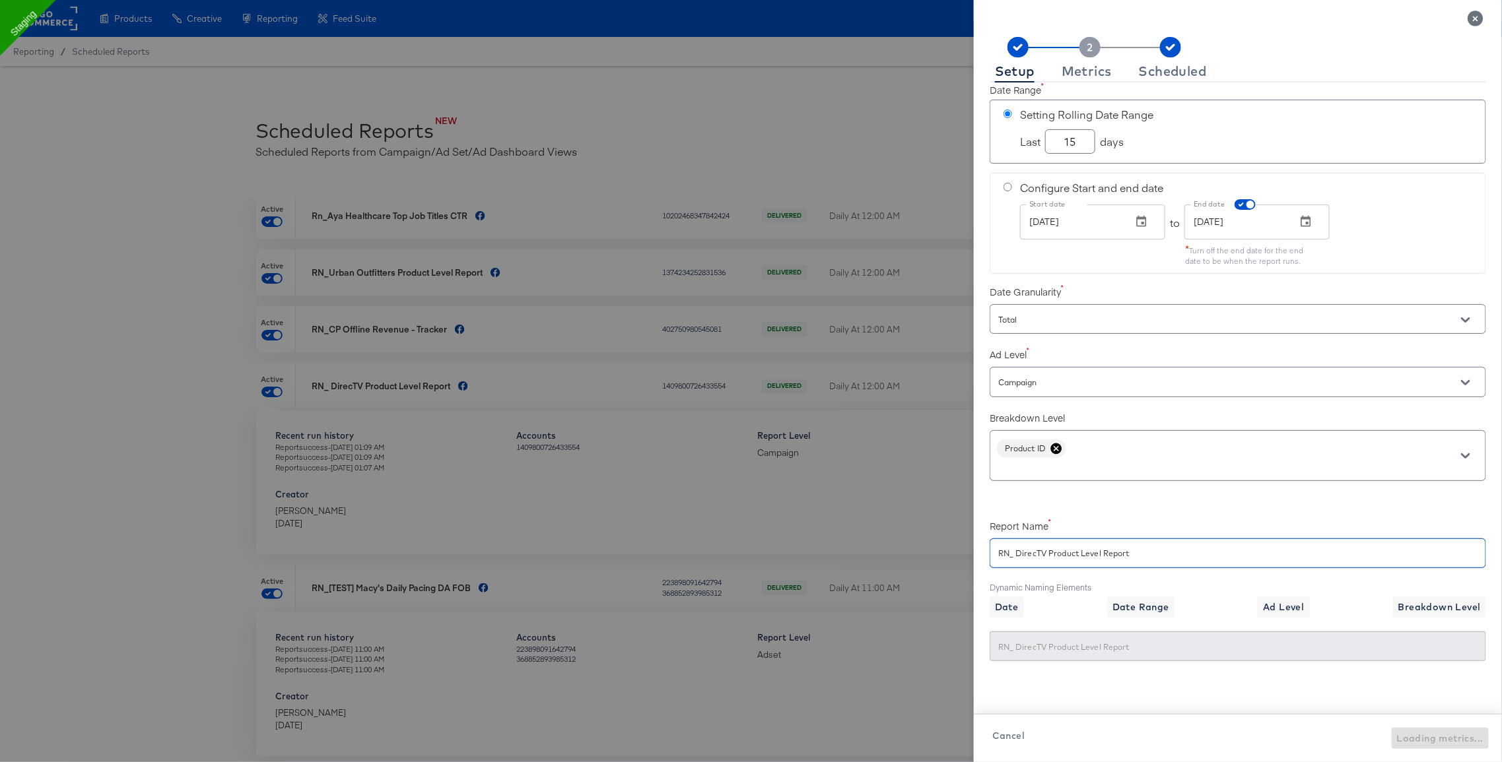
click at [1047, 557] on input "RN_ DirecTV Product Level Report" at bounding box center [1237, 548] width 495 height 28
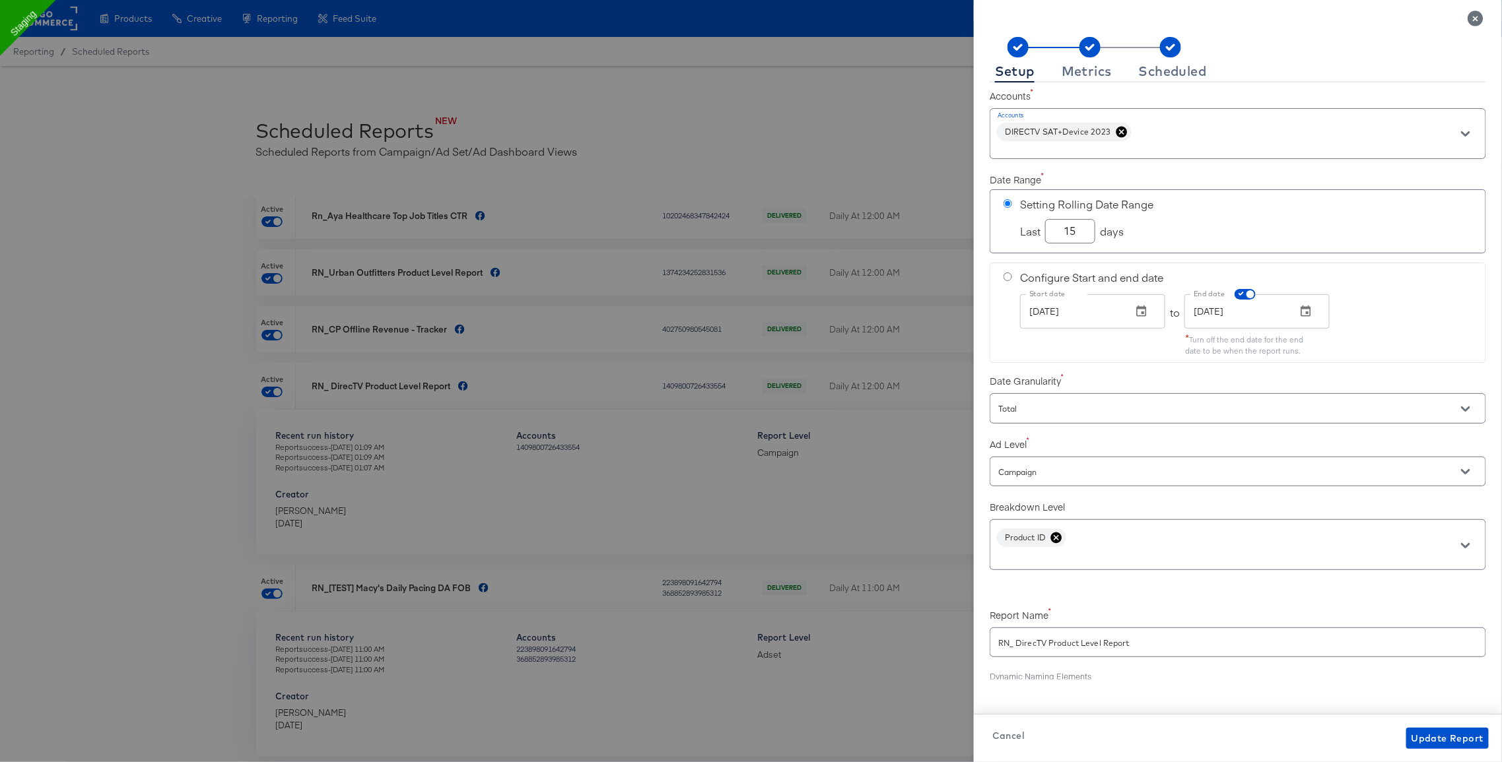
scroll to position [89, 0]
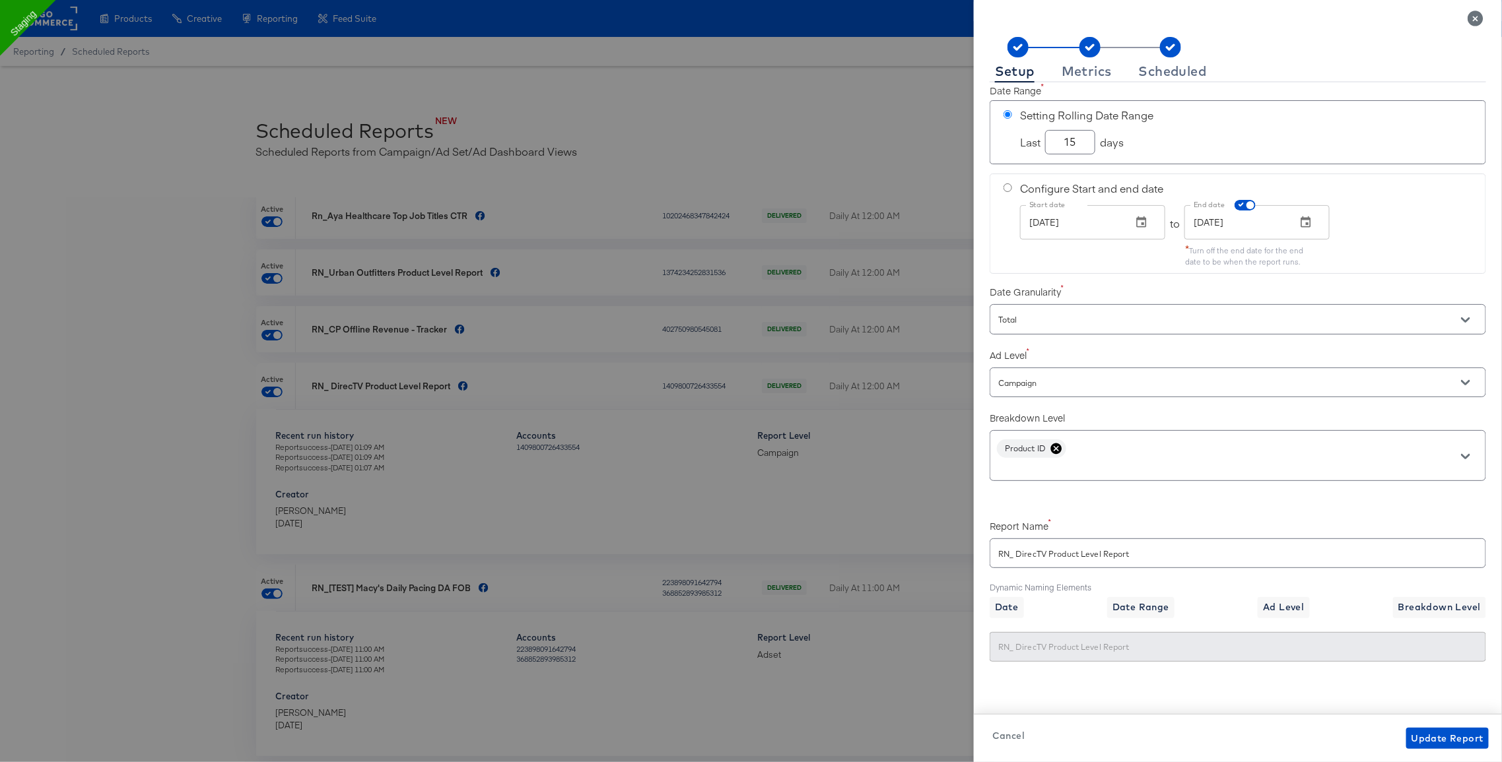
checkbox input "true"
click at [1102, 74] on div "Metrics" at bounding box center [1086, 71] width 50 height 11
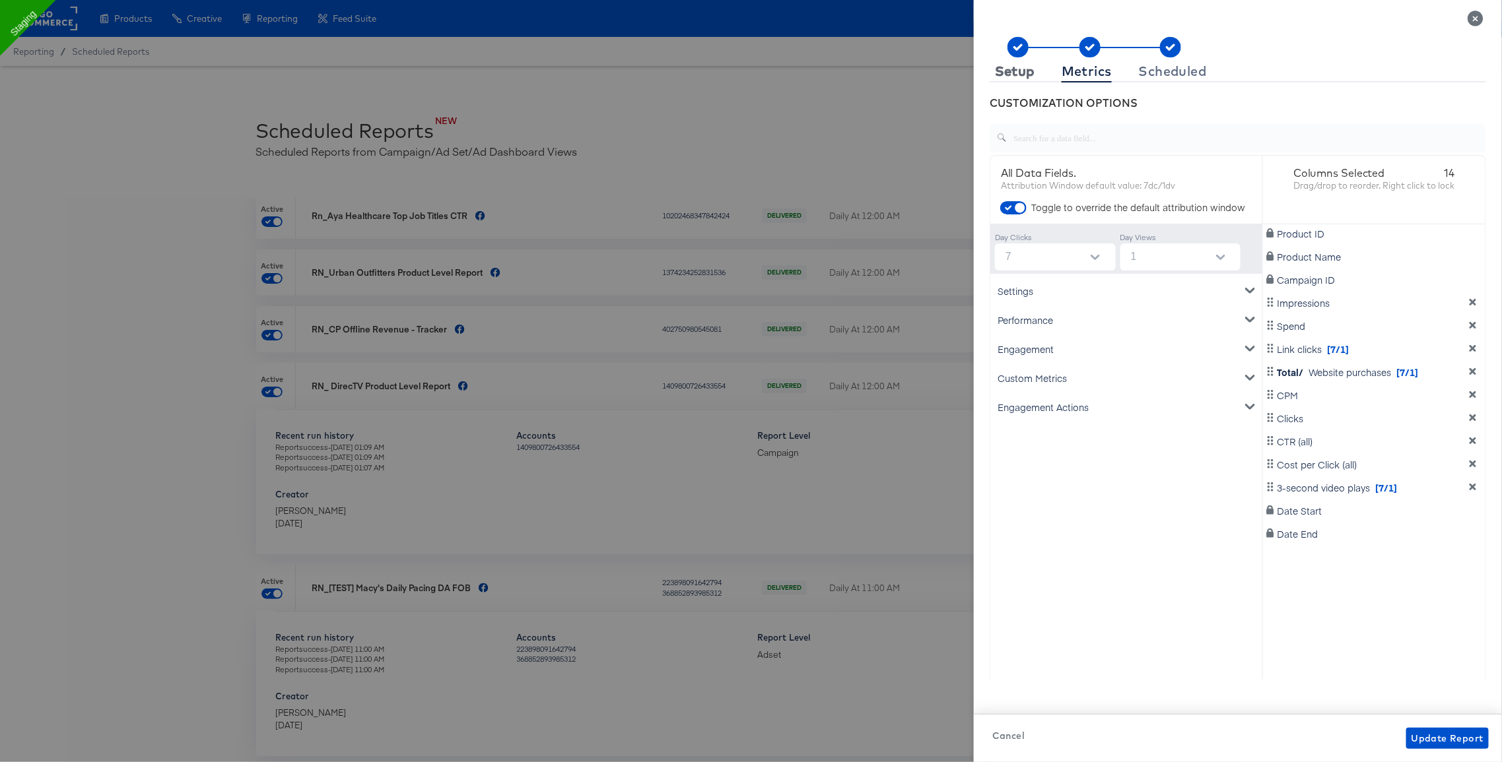
click at [1016, 74] on div "Setup" at bounding box center [1015, 71] width 40 height 11
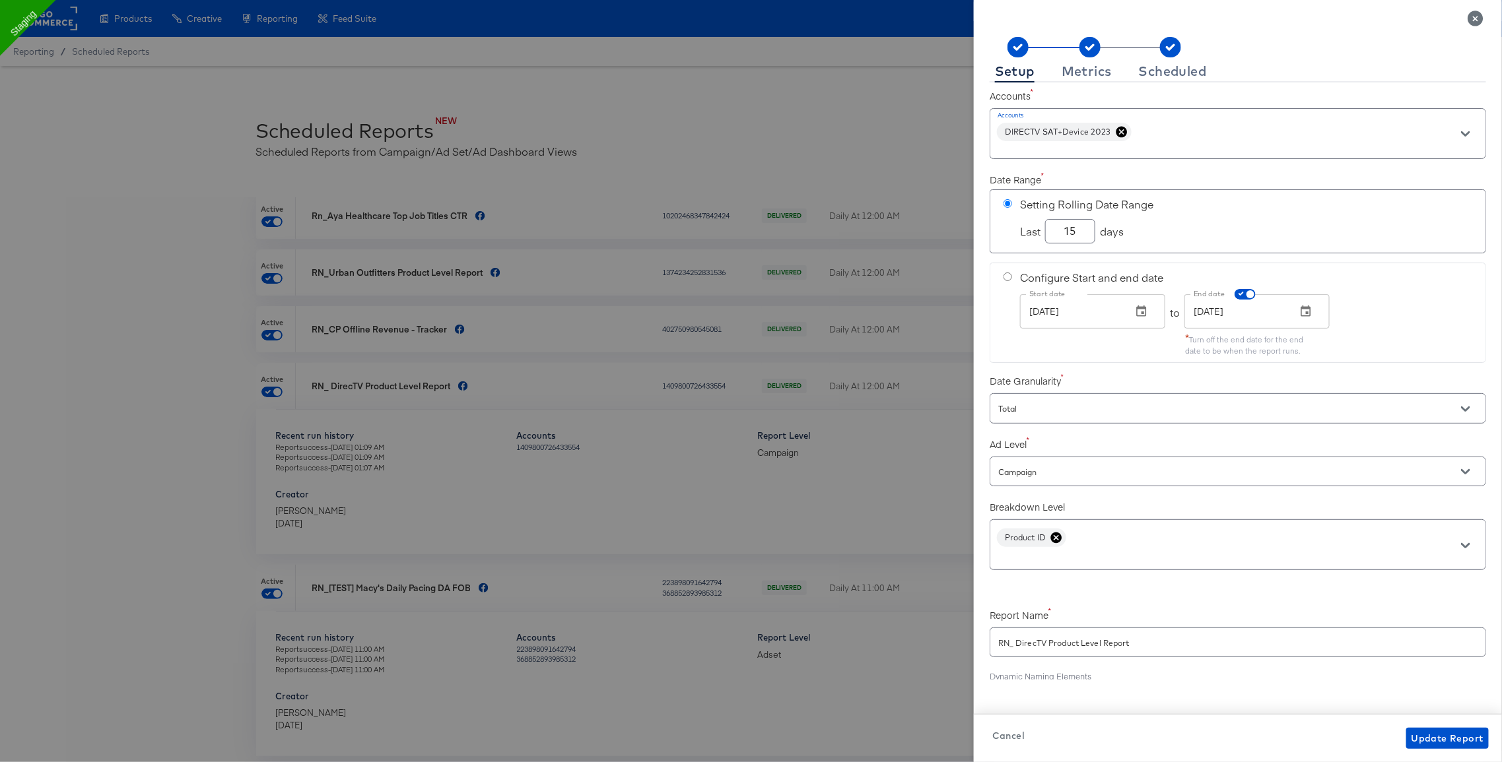
checkbox input "true"
click at [1475, 18] on icon "Close" at bounding box center [1475, 19] width 16 height 16
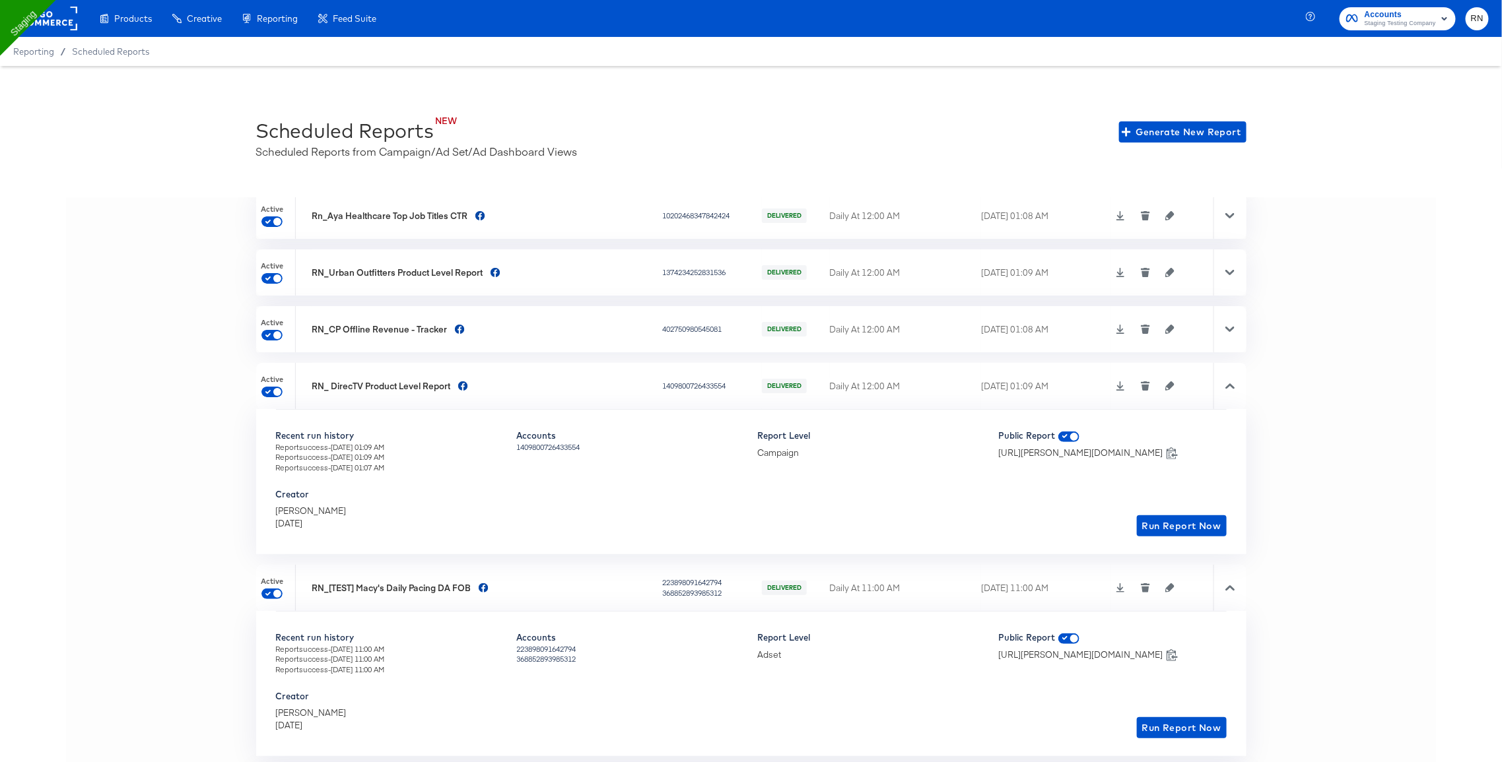
click at [53, 24] on rect at bounding box center [47, 19] width 61 height 24
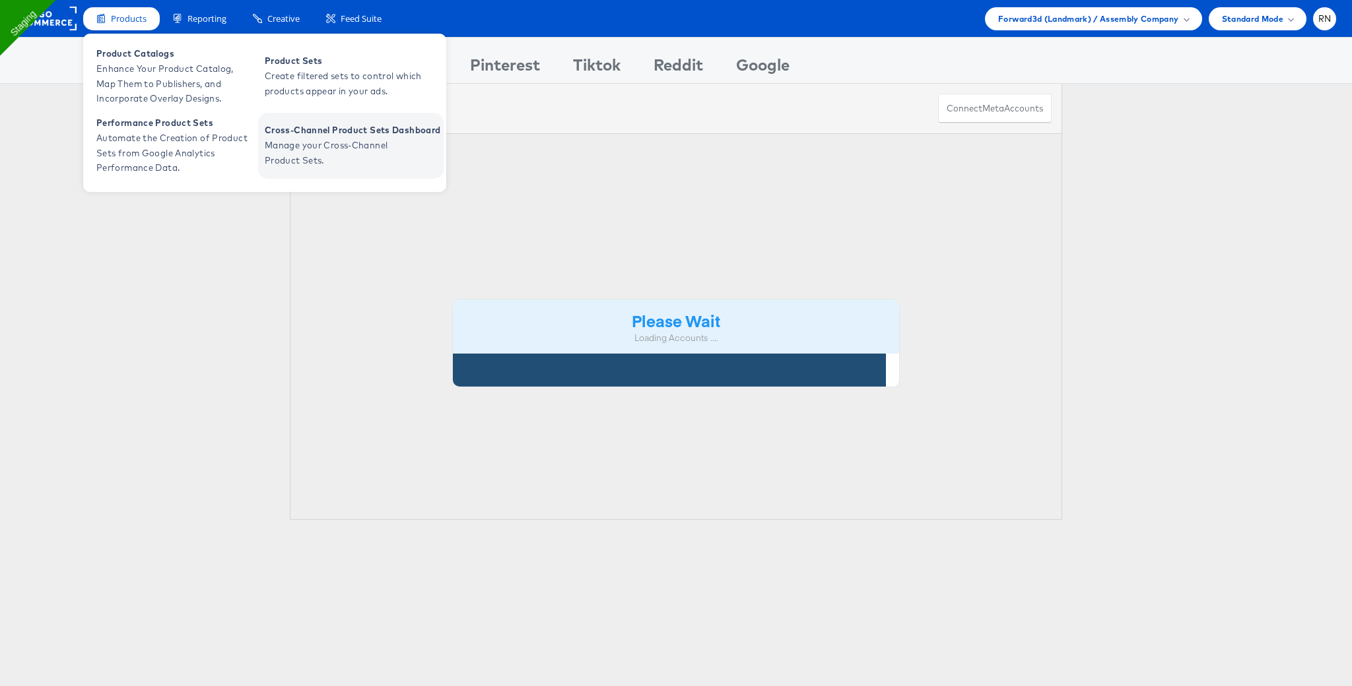
click at [308, 165] on span "Manage your Cross-Channel Product Sets." at bounding box center [344, 153] width 158 height 30
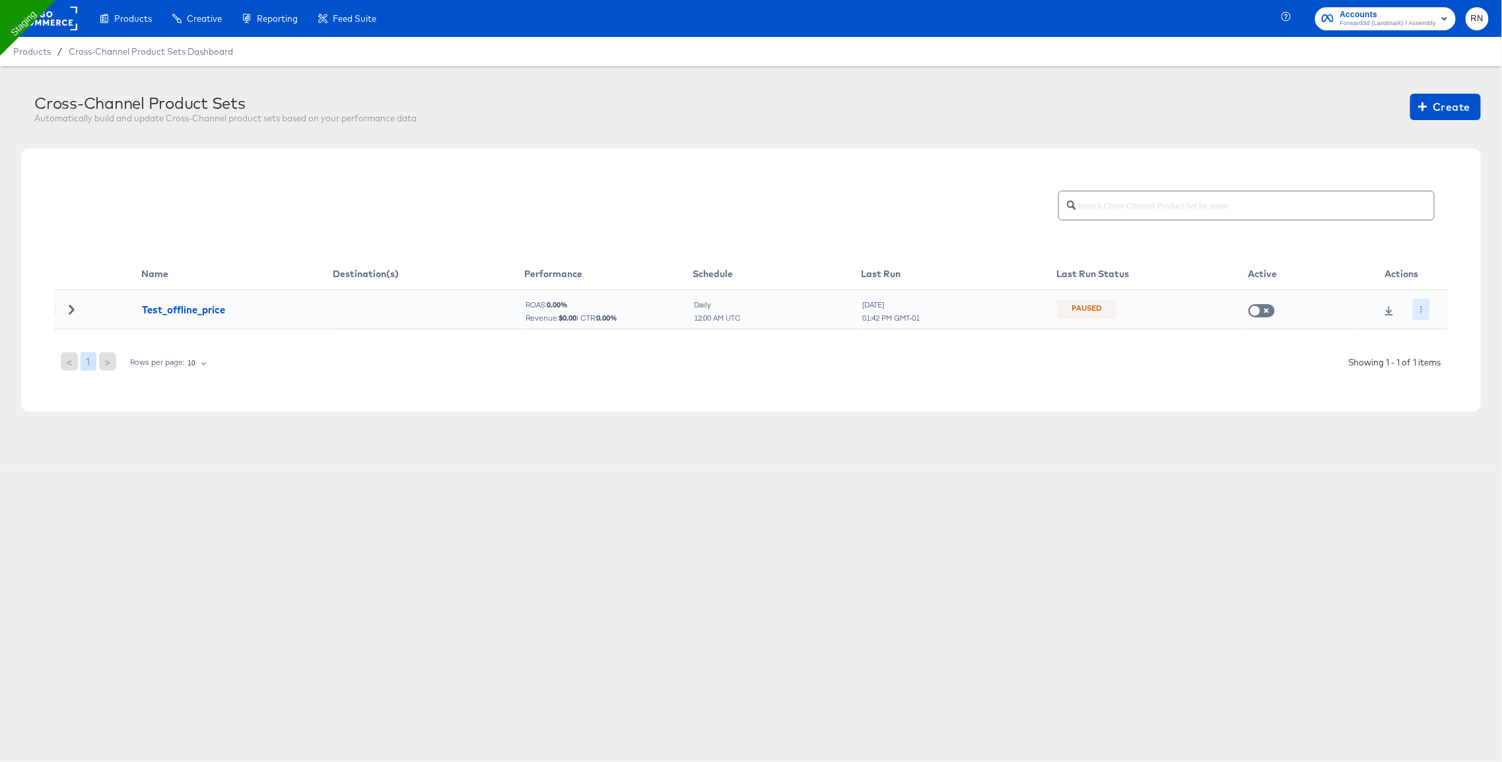
click at [1416, 312] on button "button" at bounding box center [1422, 309] width 18 height 21
click at [1432, 334] on li "Edit" at bounding box center [1448, 336] width 71 height 22
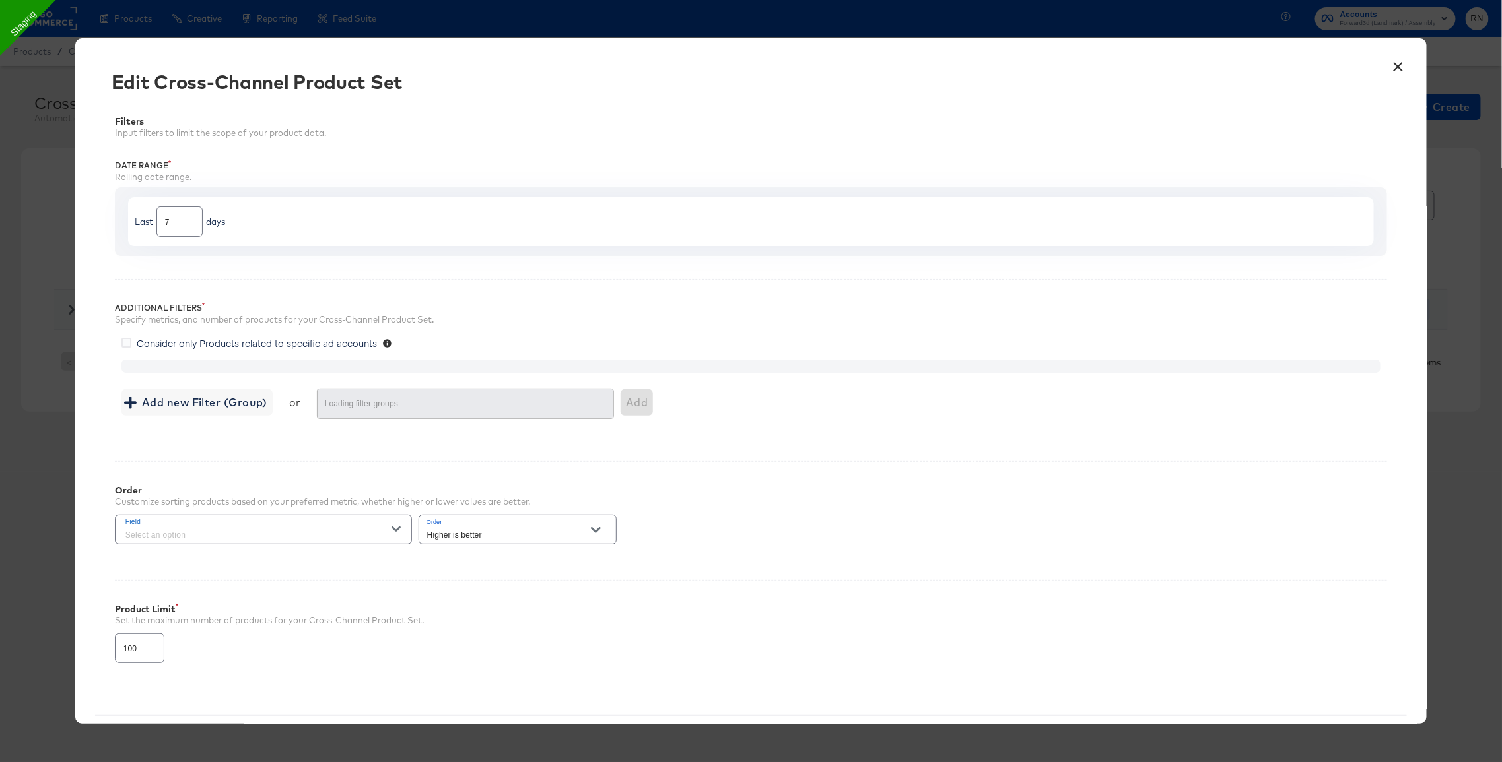
type input "1000"
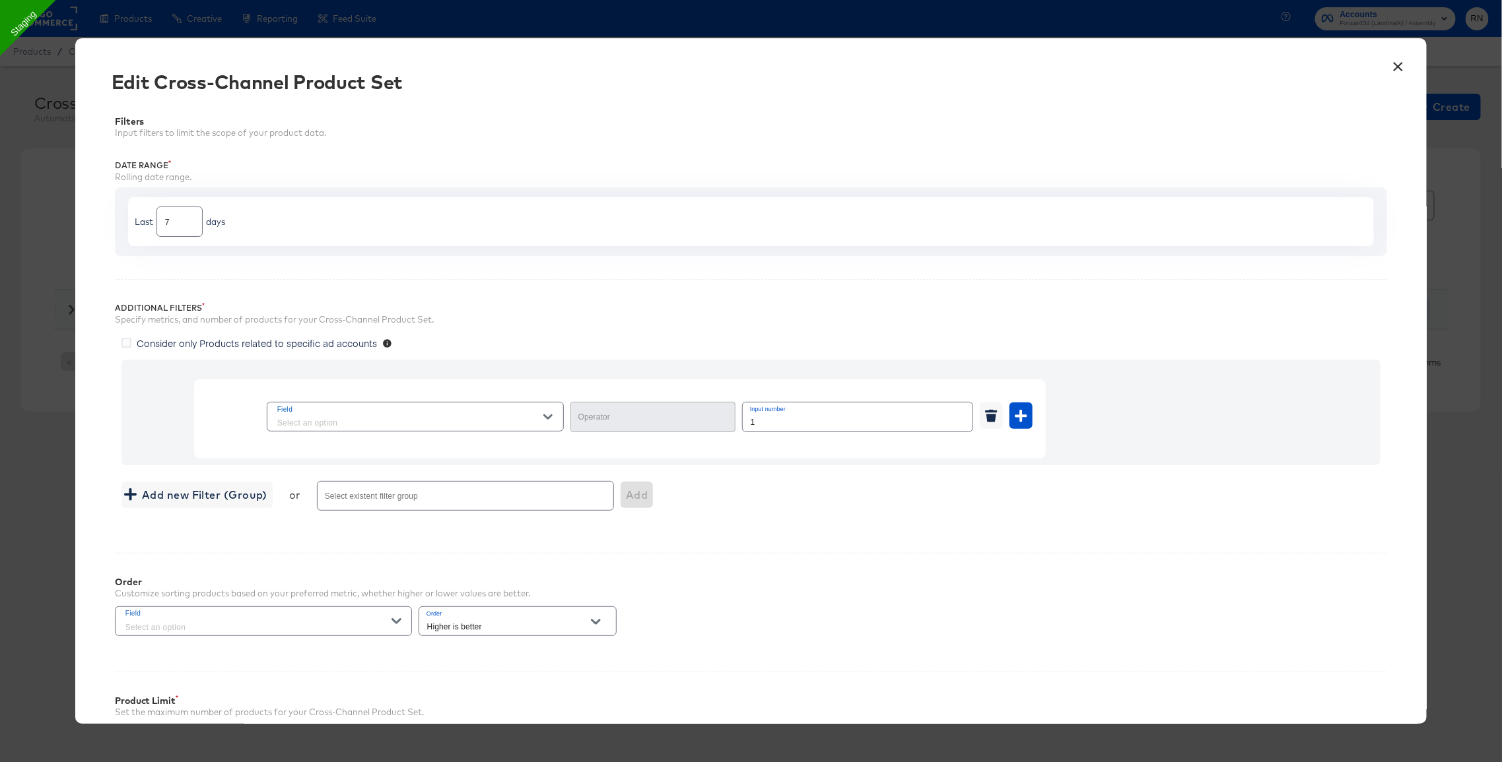
type input "Greater Than"
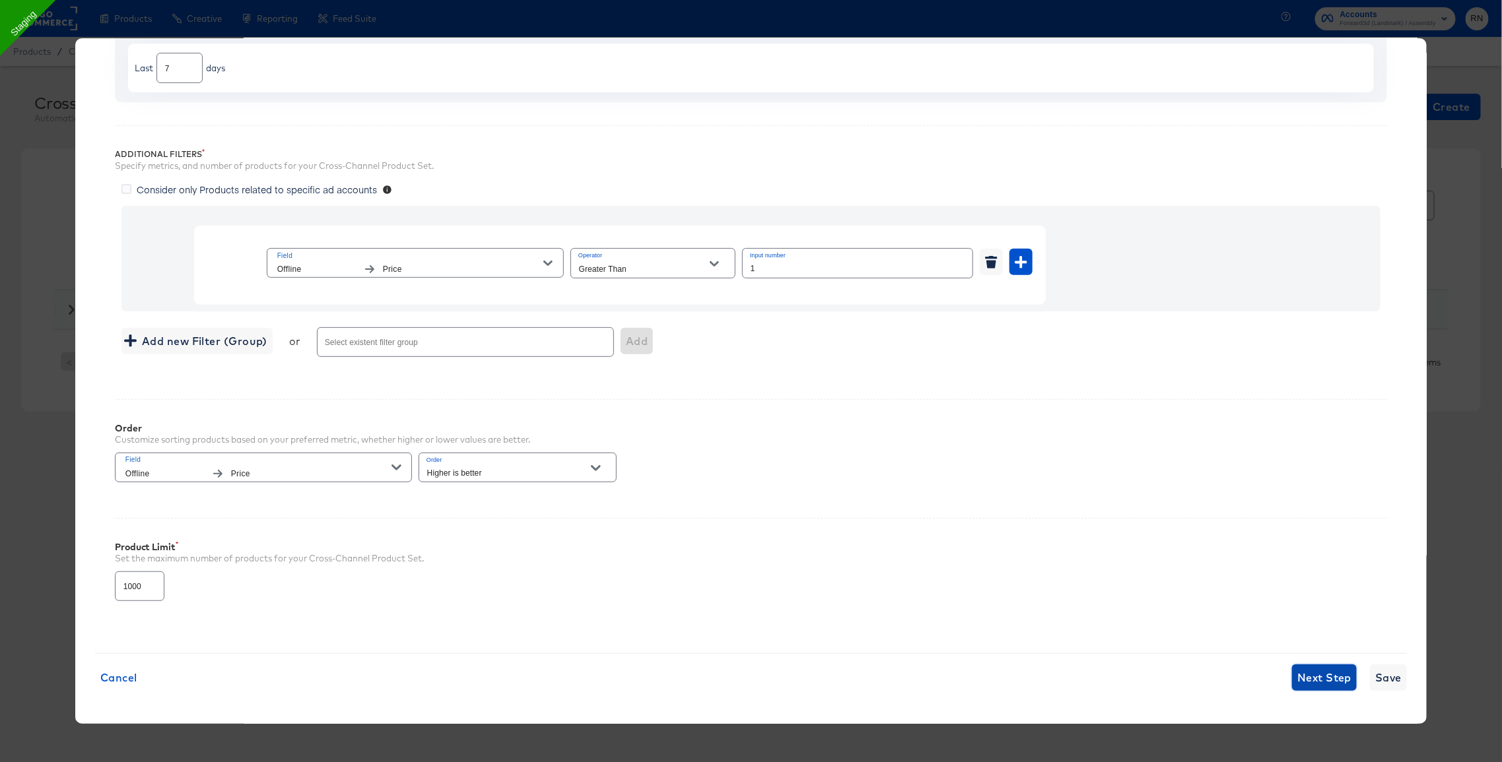
click at [1323, 667] on button "Next Step" at bounding box center [1324, 678] width 65 height 26
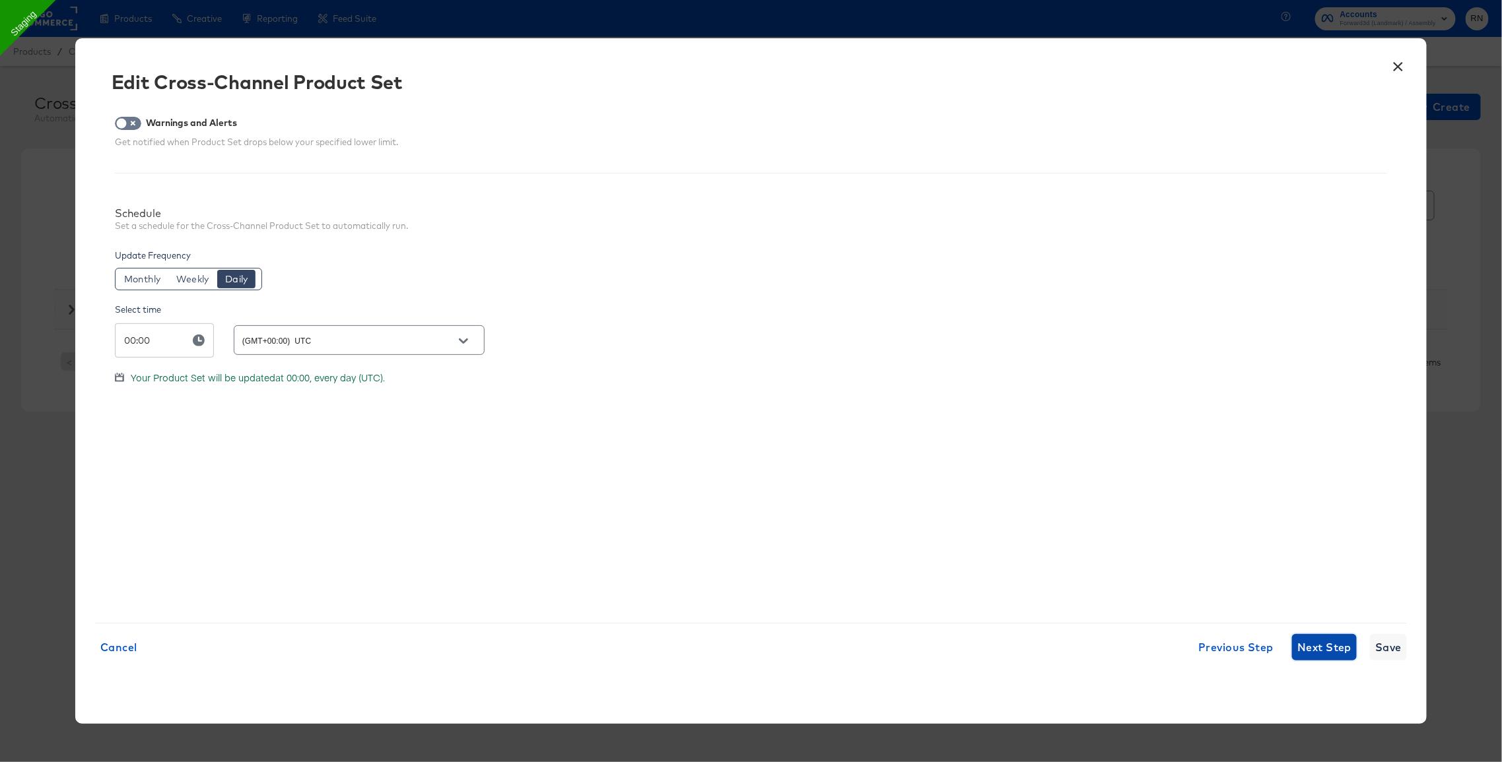
click at [1322, 646] on span "Next Step" at bounding box center [1324, 647] width 54 height 18
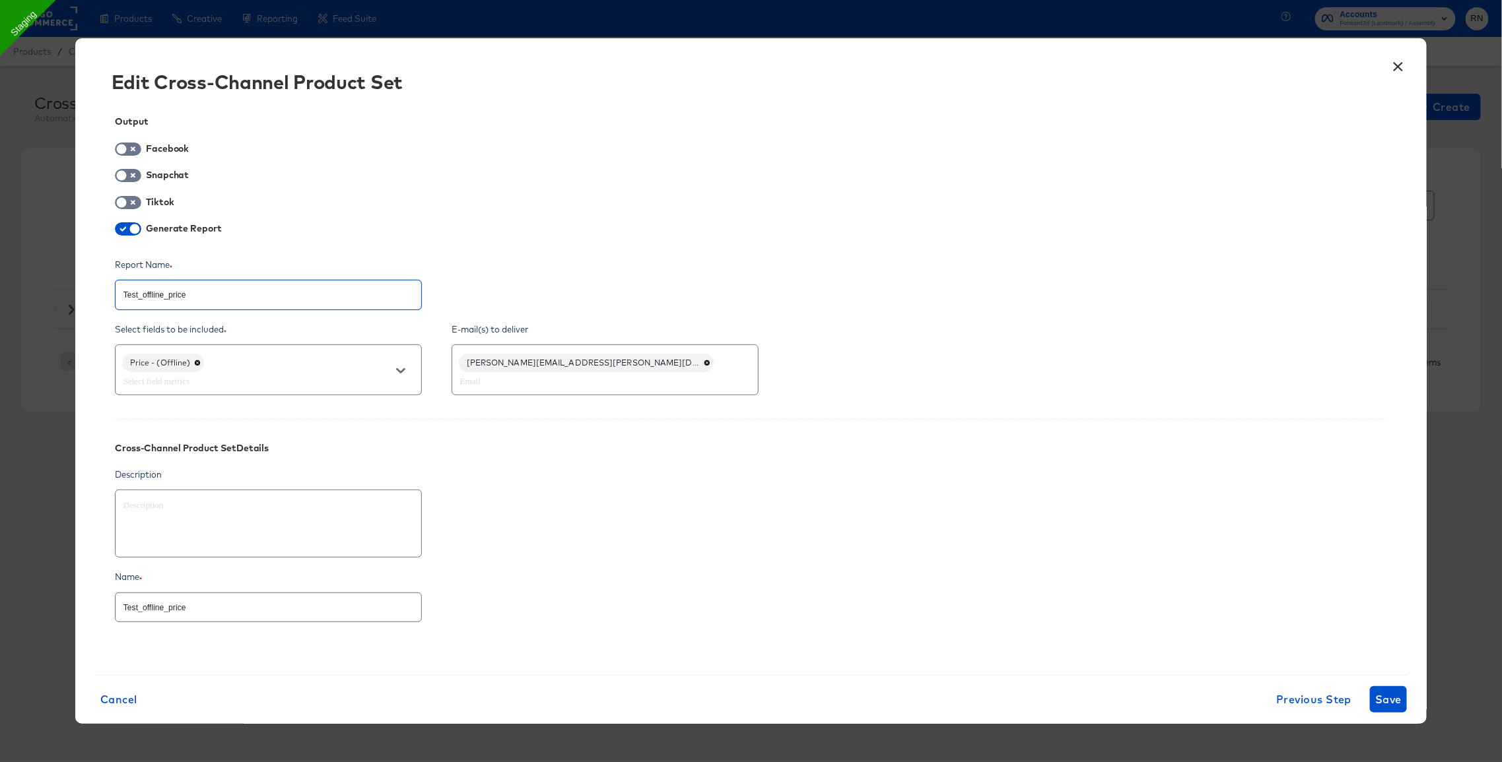
click at [321, 294] on input "Test_offline_price" at bounding box center [269, 289] width 306 height 28
type textarea "x"
click at [1395, 66] on button "×" at bounding box center [1398, 63] width 24 height 24
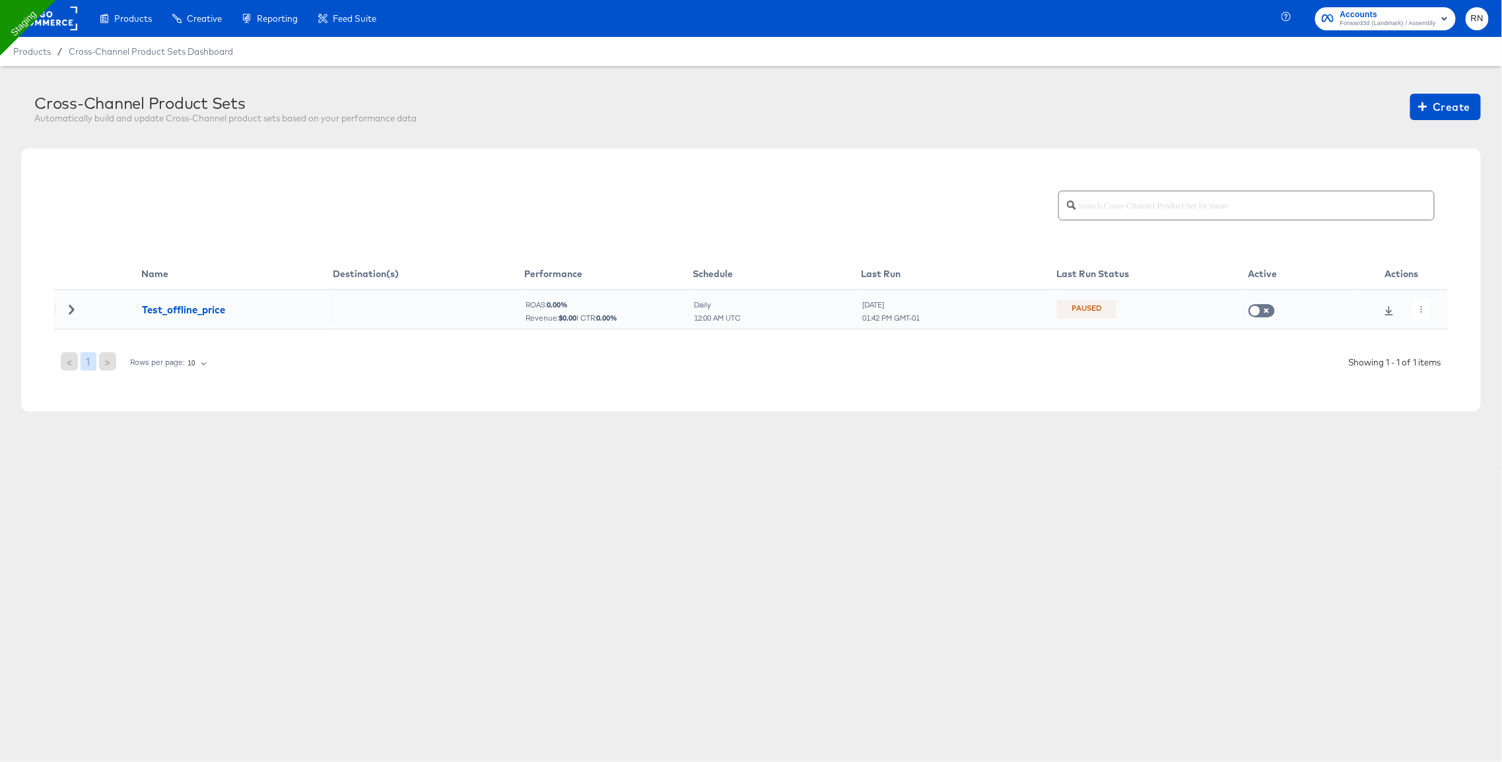
click at [53, 21] on rect at bounding box center [47, 19] width 61 height 24
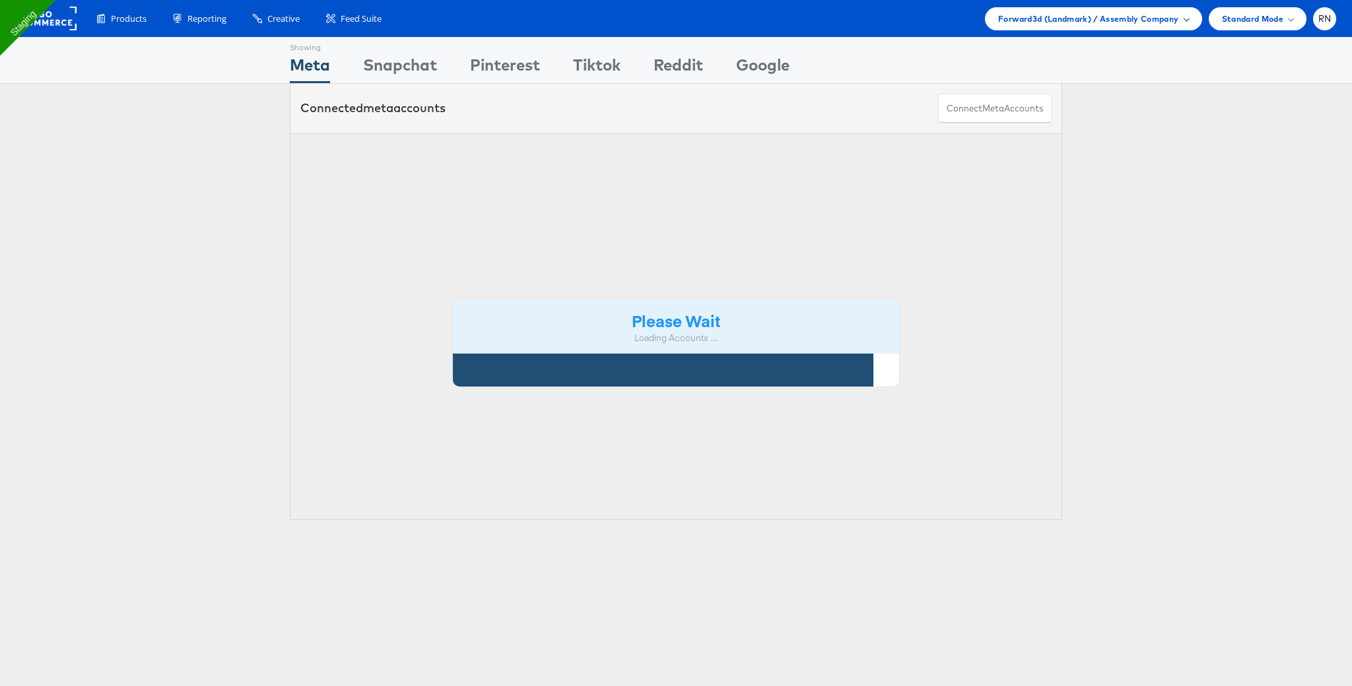
click at [1058, 13] on span "Forward3d (Landmark) / Assembly Company" at bounding box center [1088, 19] width 180 height 14
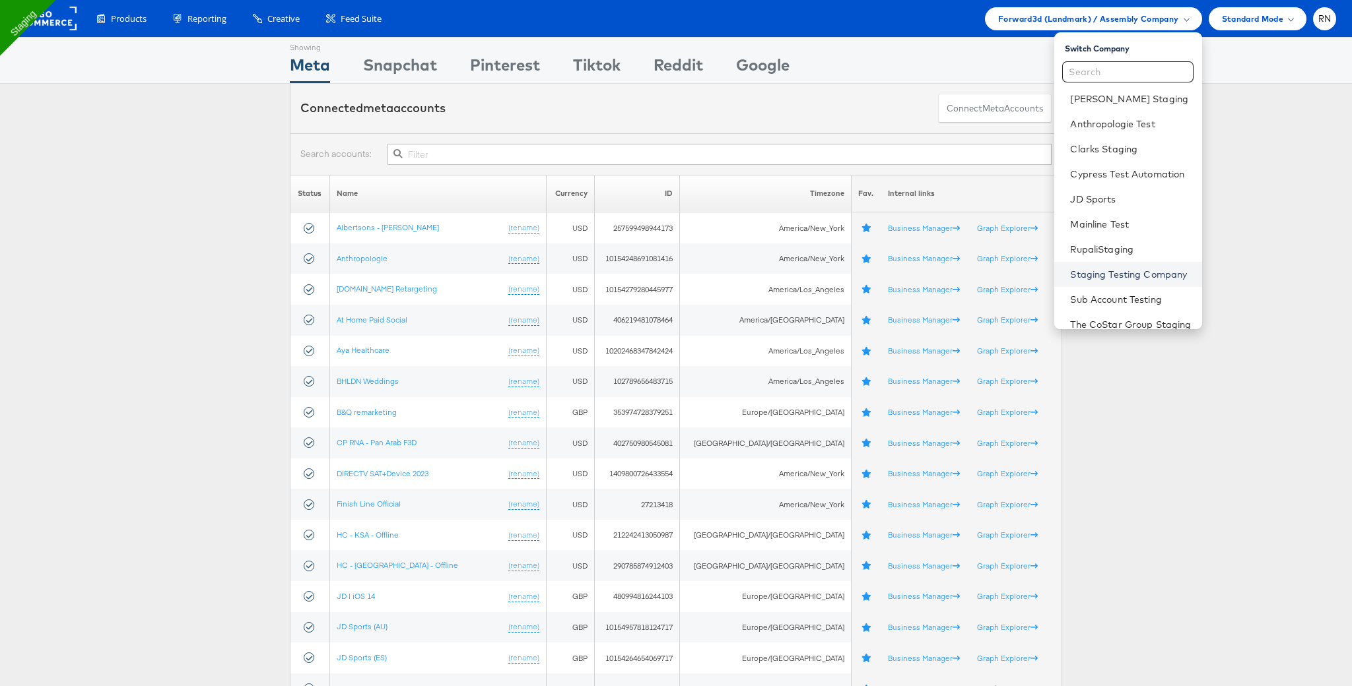
click at [1112, 268] on link "Staging Testing Company" at bounding box center [1130, 274] width 121 height 13
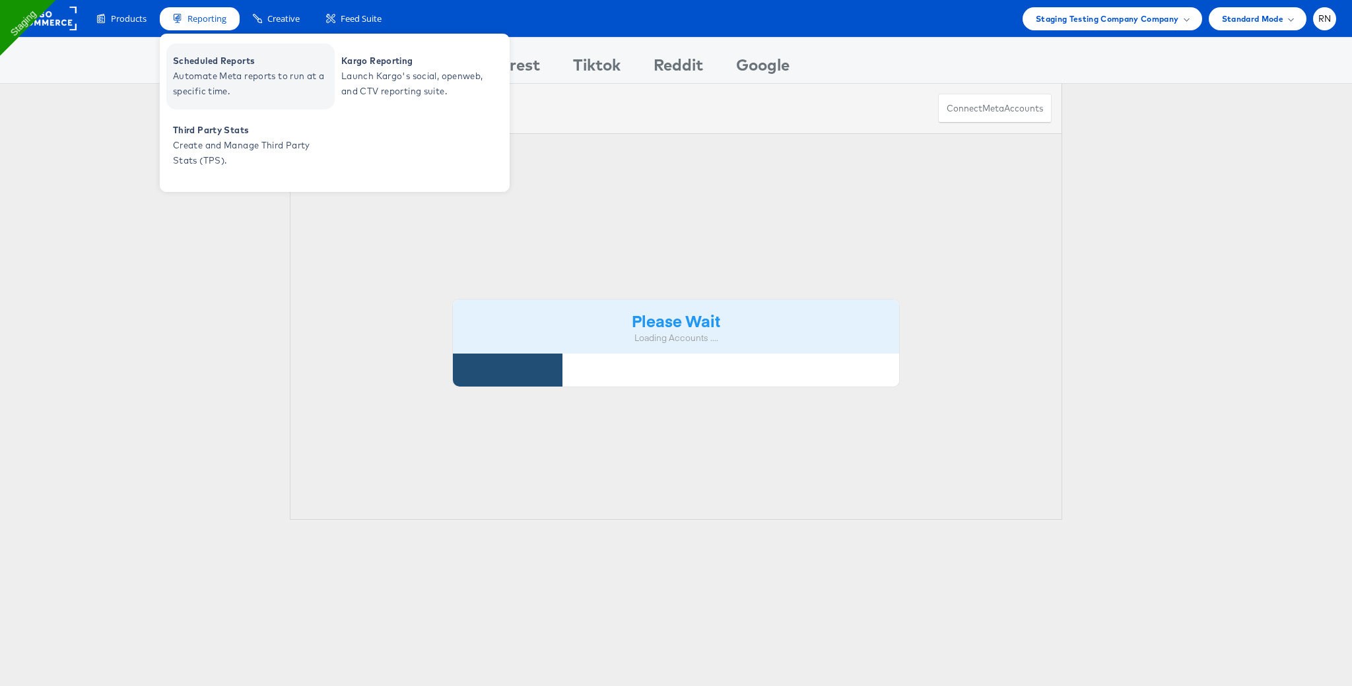
click at [218, 51] on link "Scheduled Reports Automate Meta reports to run at a specific time." at bounding box center [250, 77] width 168 height 66
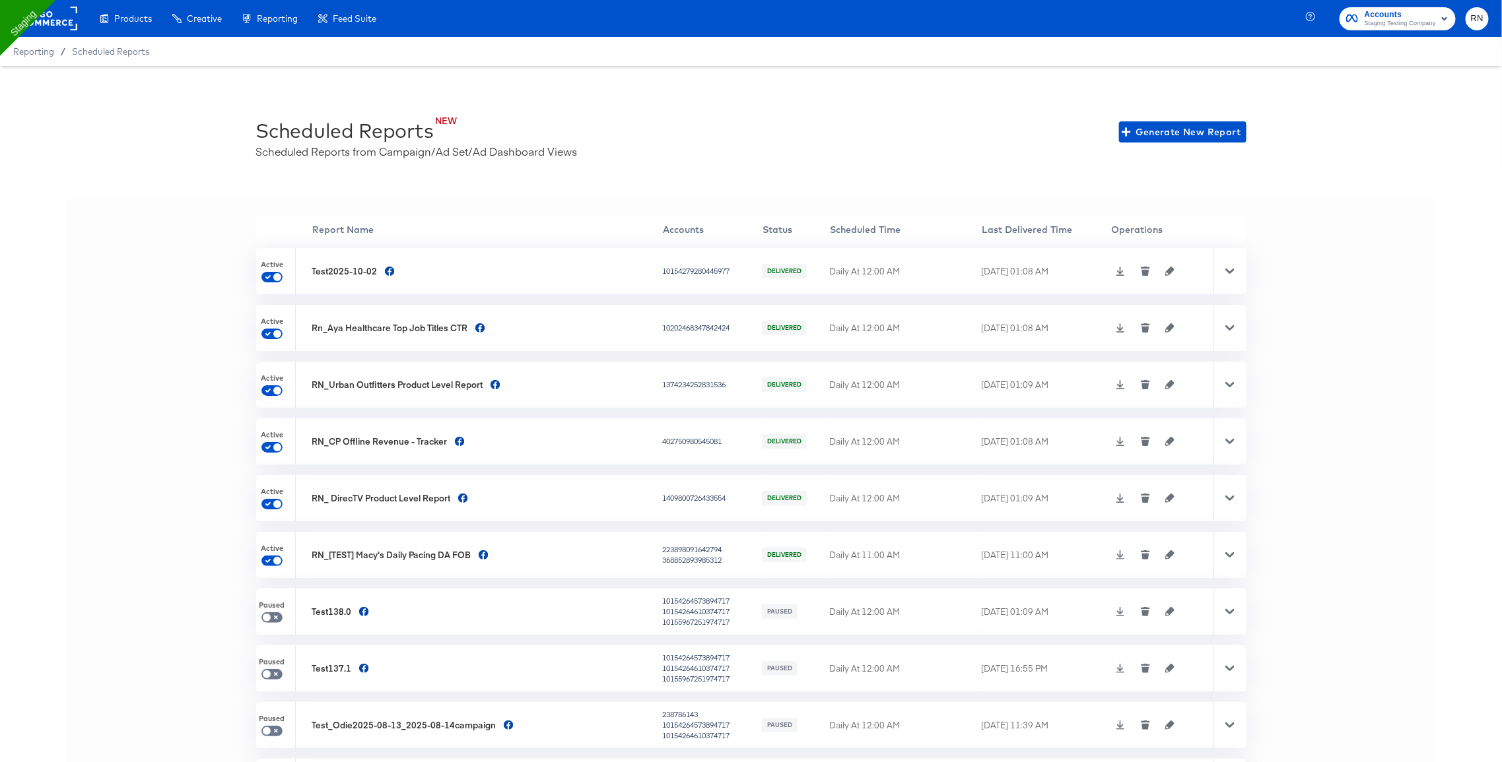
click at [1234, 443] on div at bounding box center [1229, 441] width 33 height 46
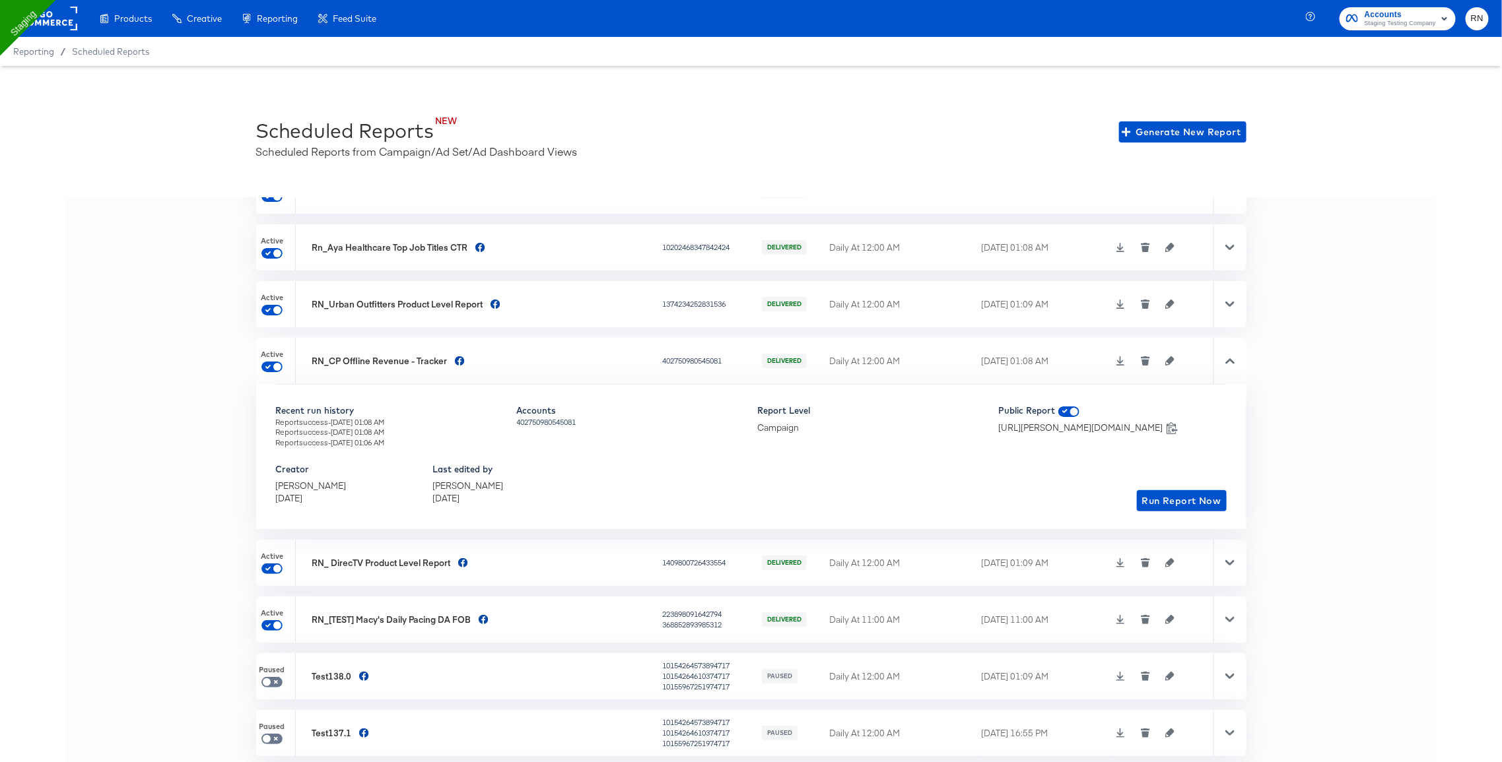
scroll to position [102, 0]
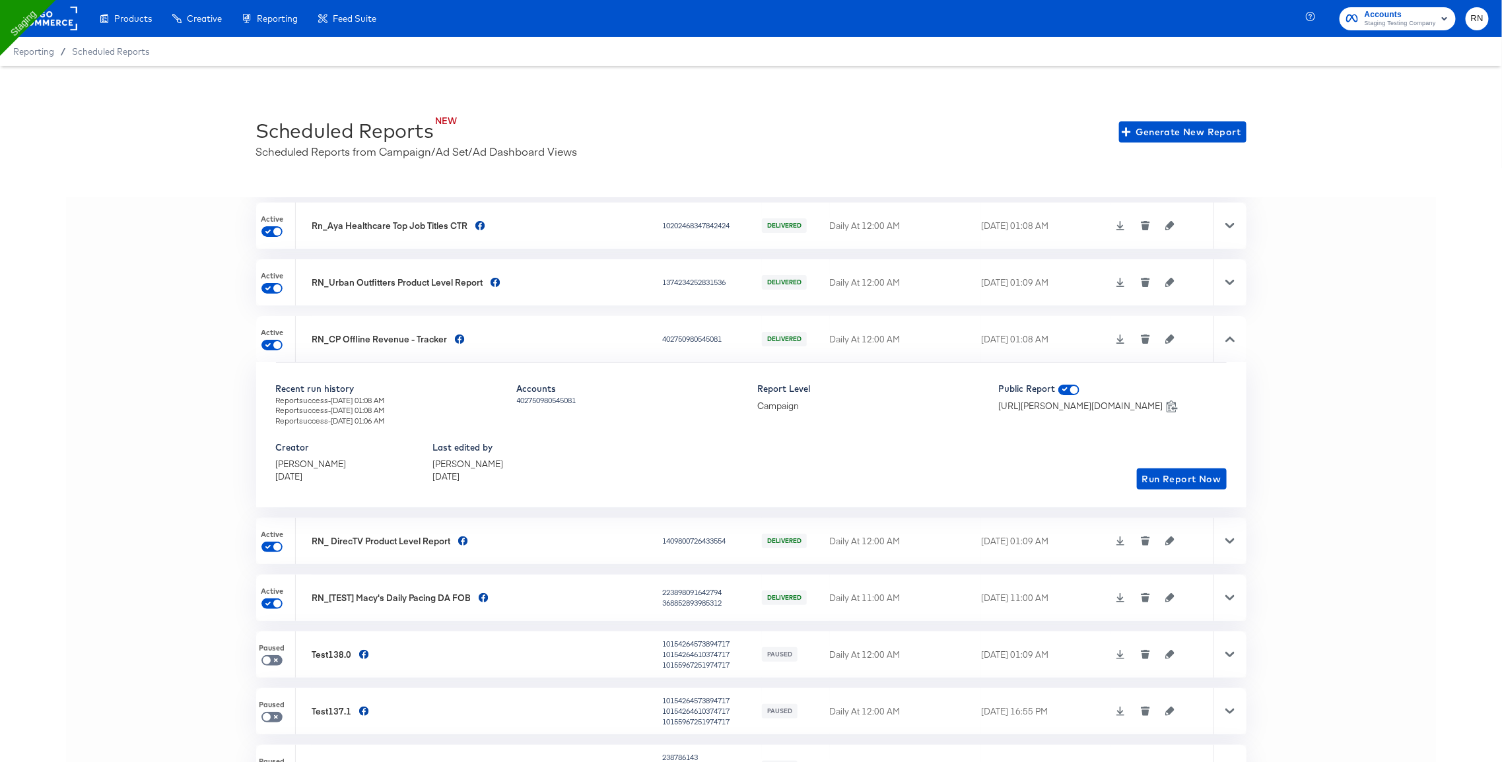
click at [1230, 539] on icon at bounding box center [1229, 541] width 9 height 5
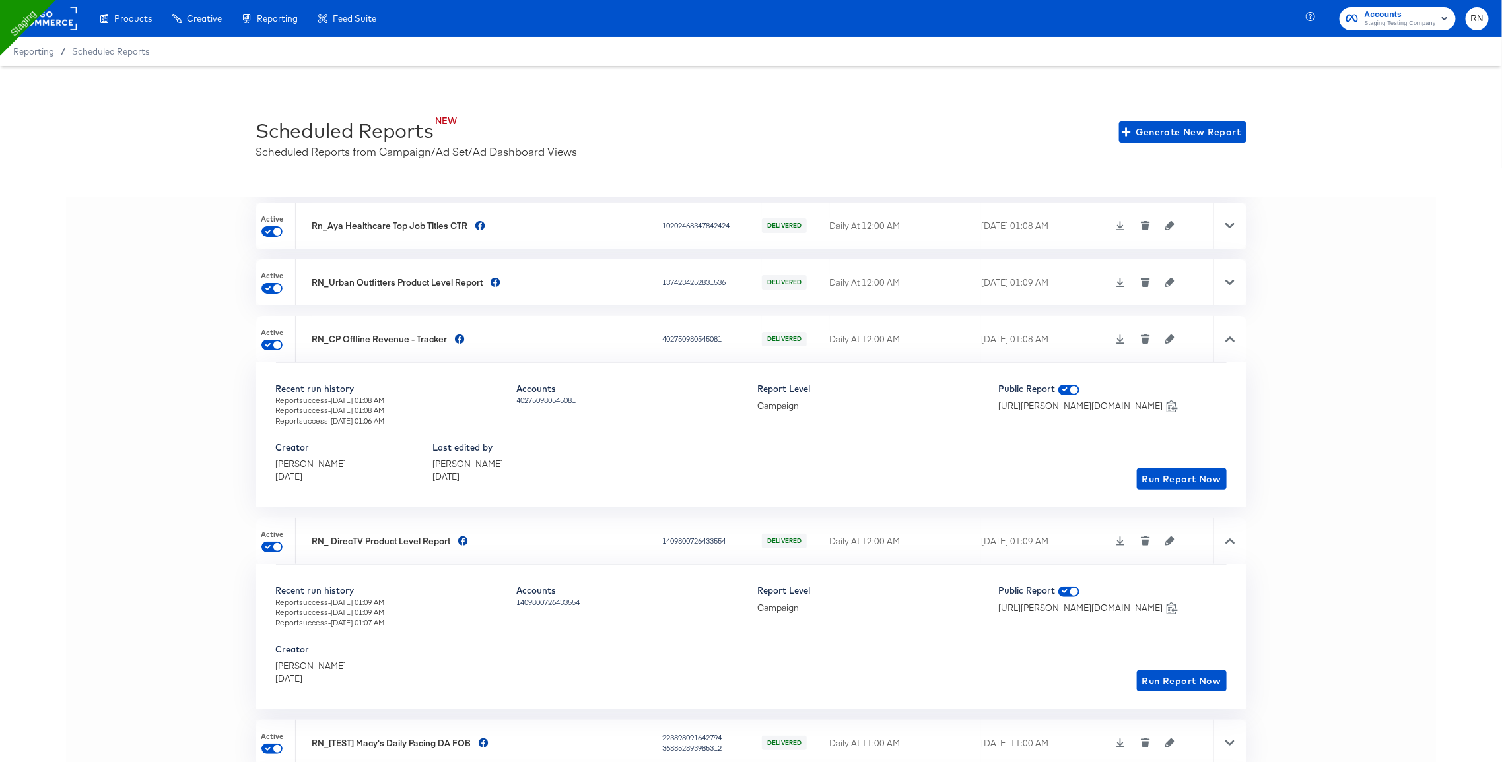
click at [1230, 539] on icon at bounding box center [1229, 541] width 9 height 9
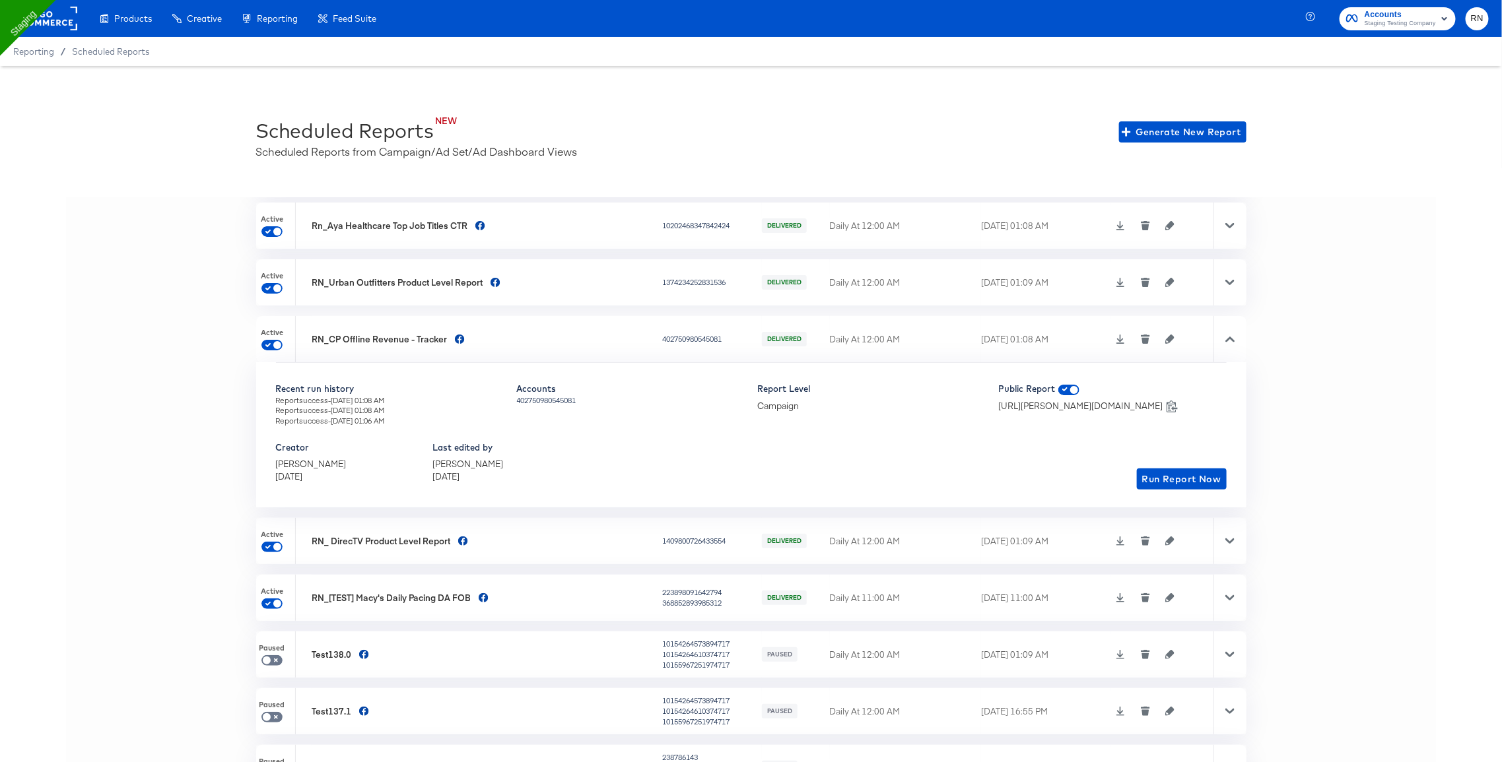
click at [1232, 593] on icon at bounding box center [1229, 597] width 9 height 9
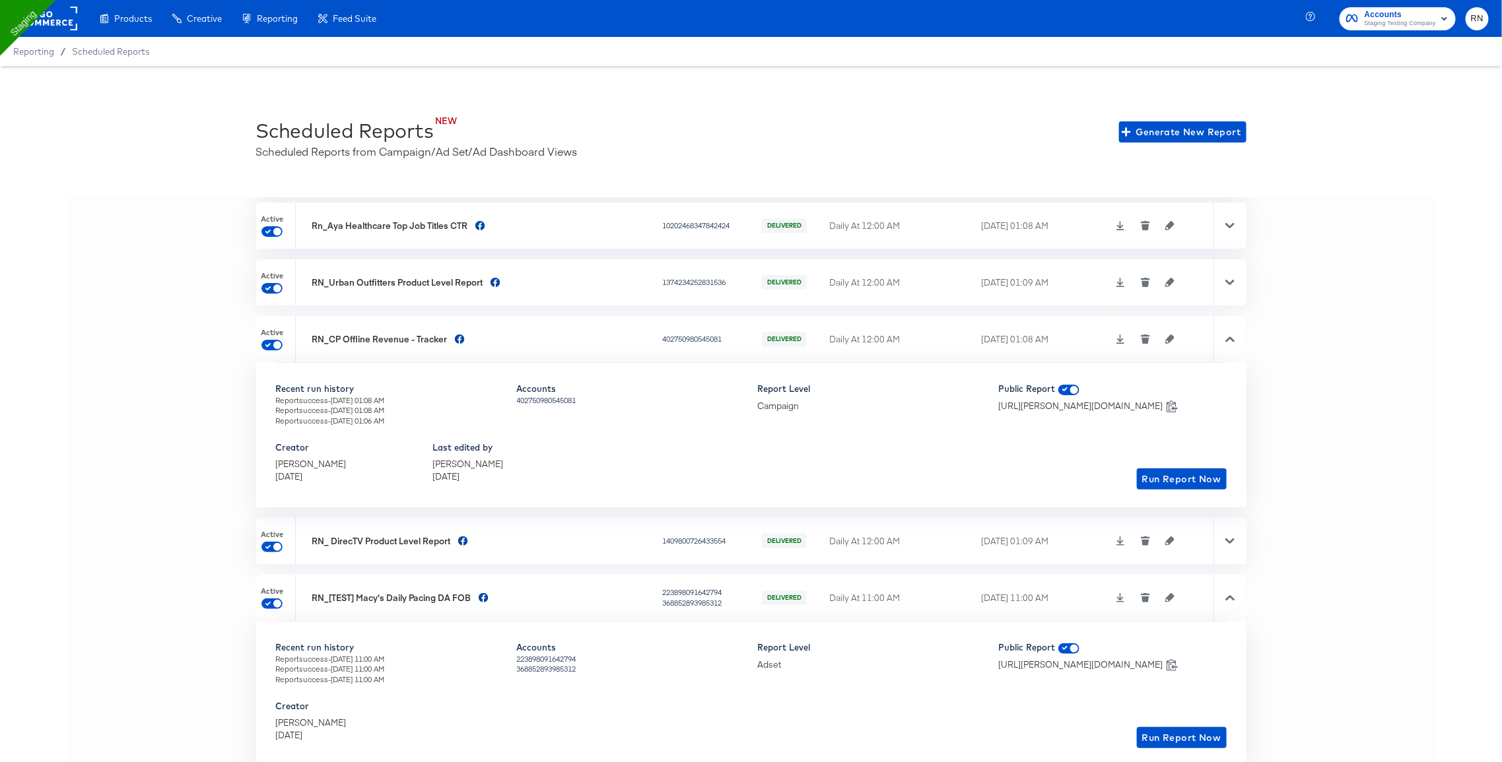
click at [1232, 593] on icon at bounding box center [1229, 597] width 9 height 9
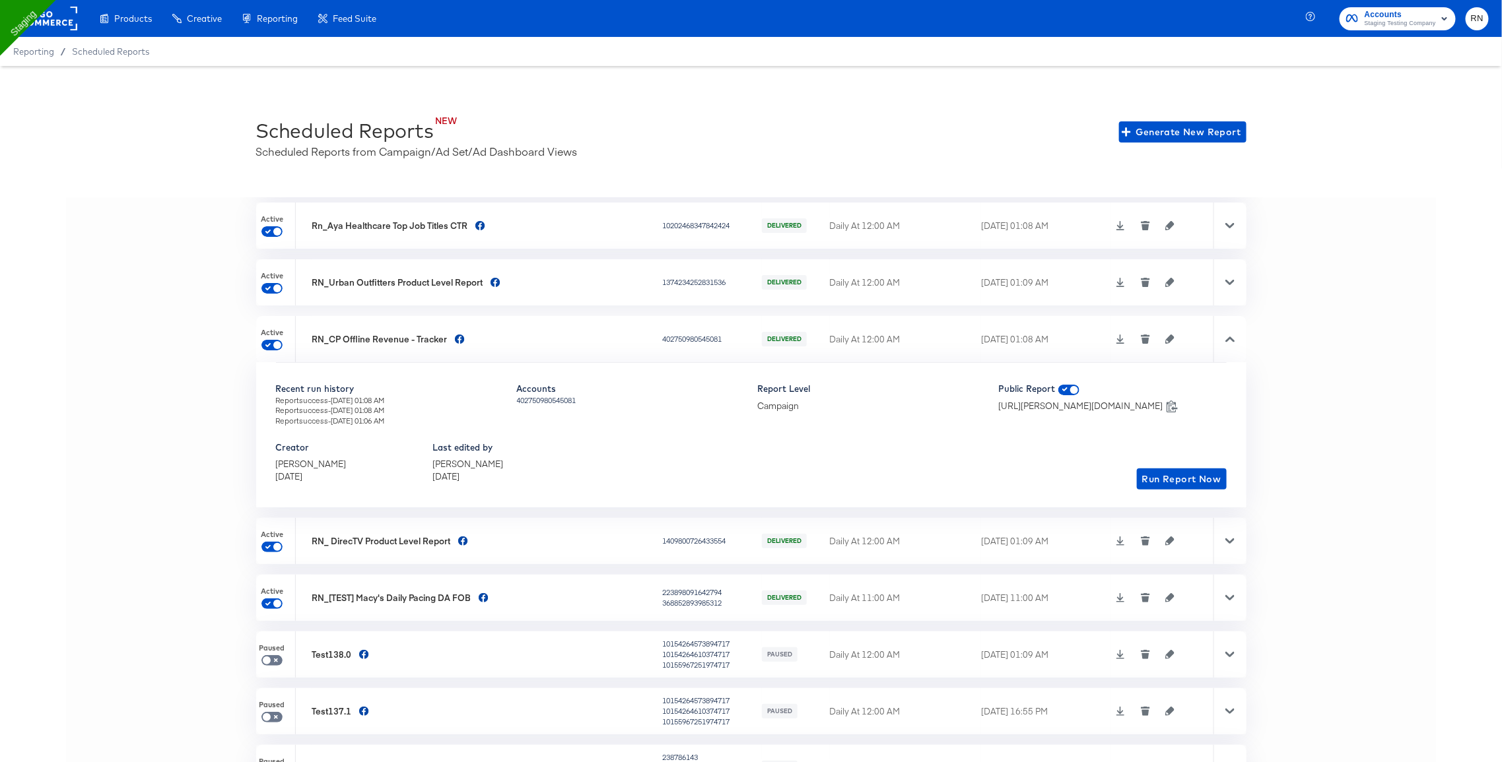
click at [1231, 275] on div at bounding box center [1229, 282] width 33 height 46
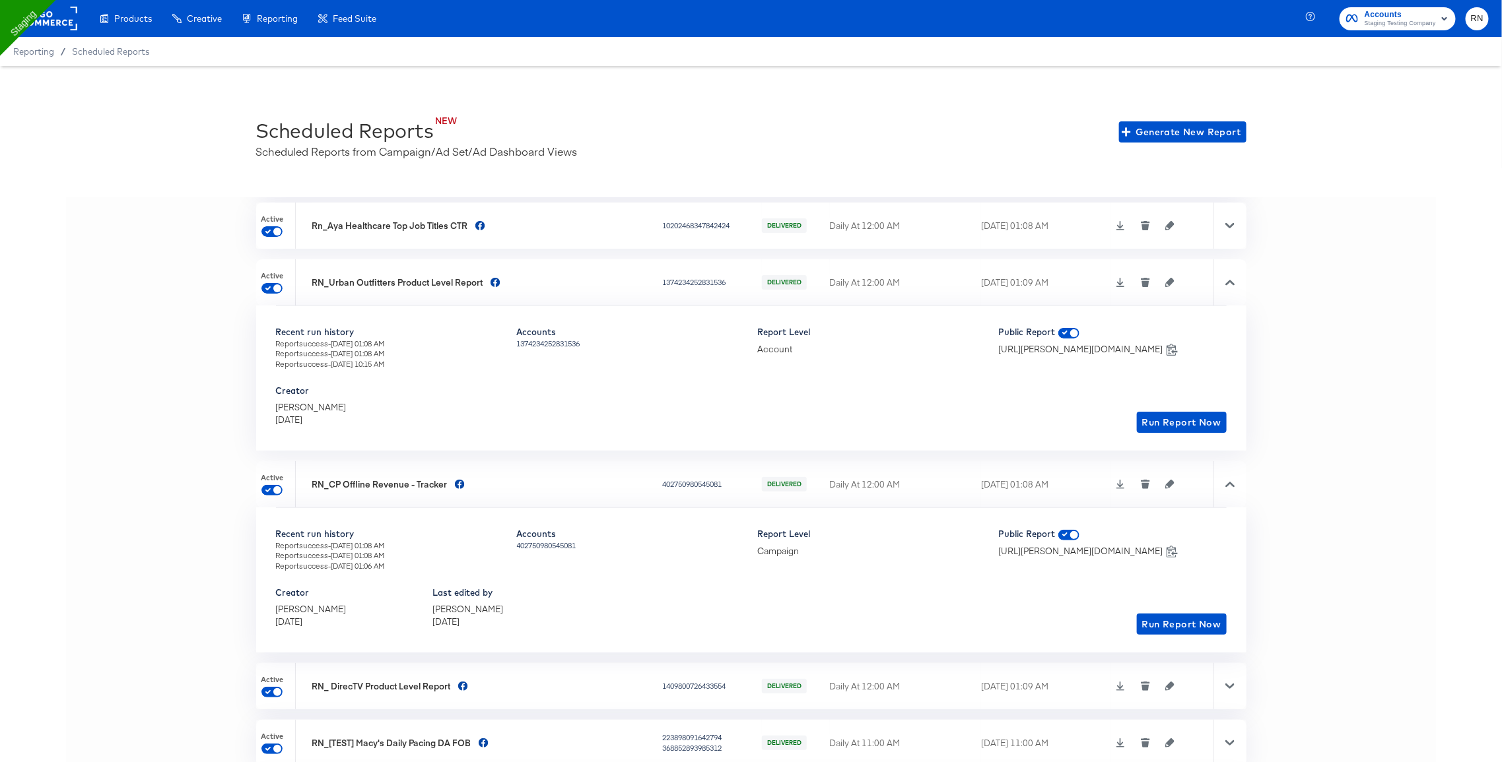
click at [1165, 279] on icon "button" at bounding box center [1169, 282] width 9 height 9
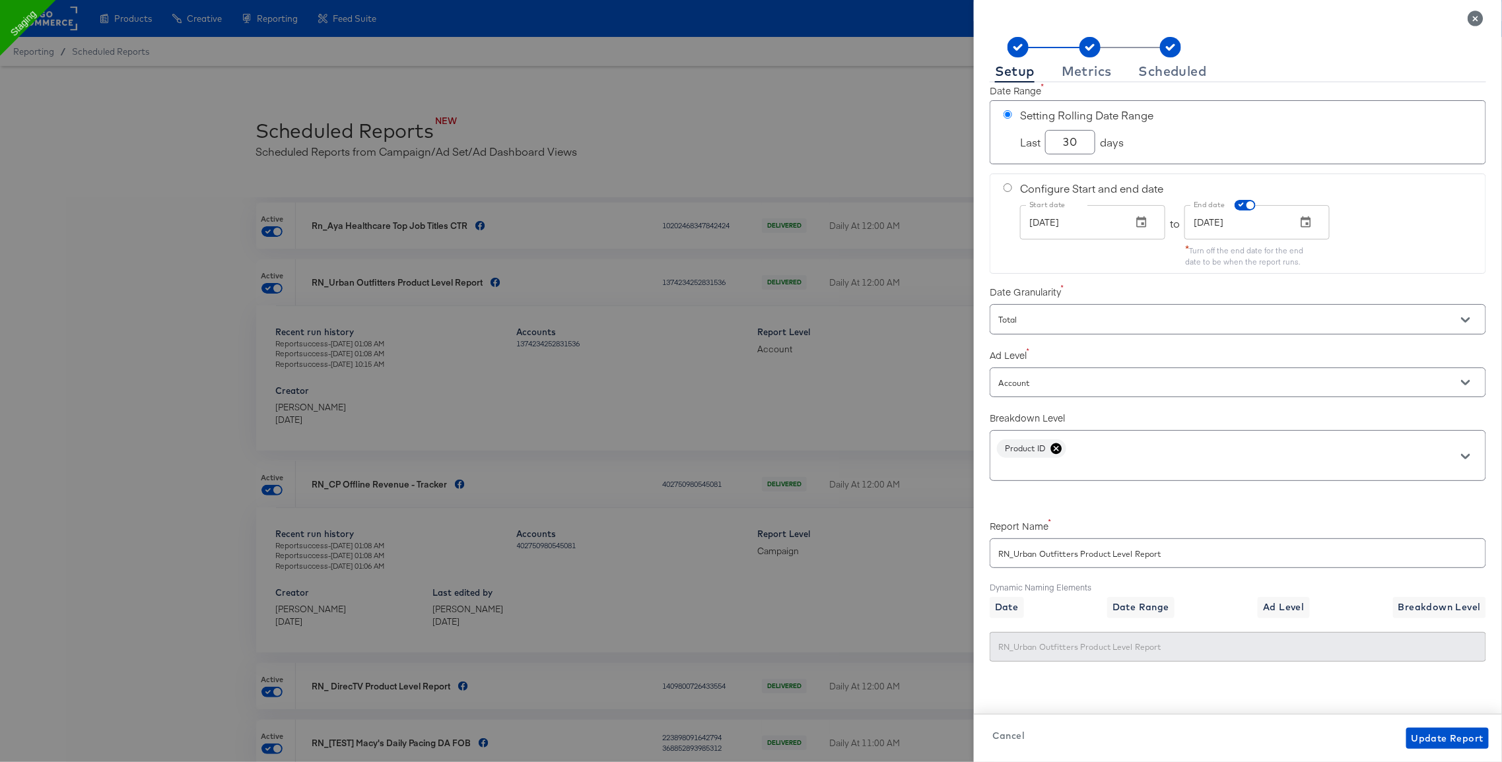
scroll to position [90, 0]
click at [1104, 556] on input "RN_Urban Outfitters Product Level Report" at bounding box center [1237, 548] width 495 height 28
checkbox input "true"
click at [1083, 74] on div "Metrics" at bounding box center [1086, 71] width 50 height 11
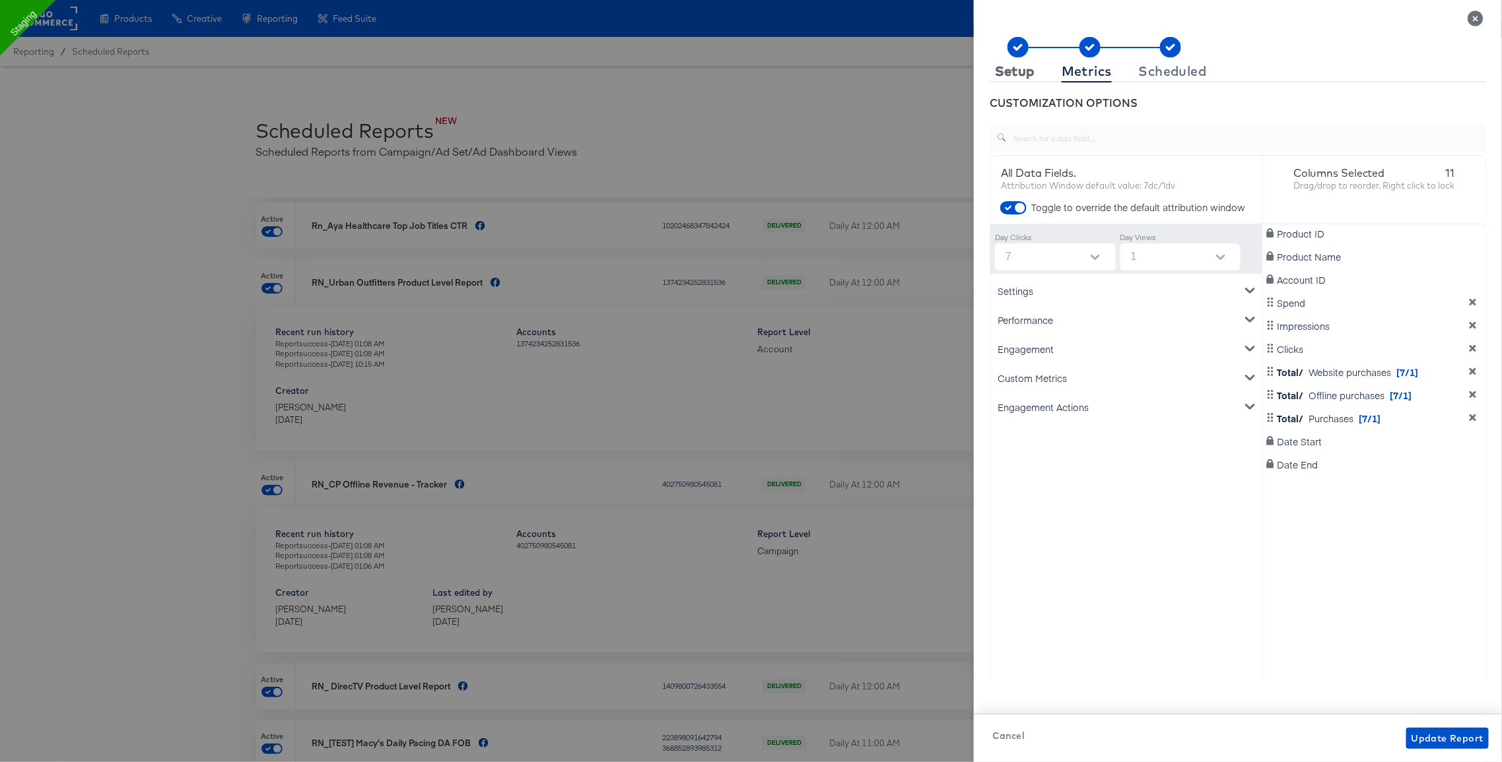
click at [1012, 71] on div "Setup" at bounding box center [1015, 71] width 40 height 11
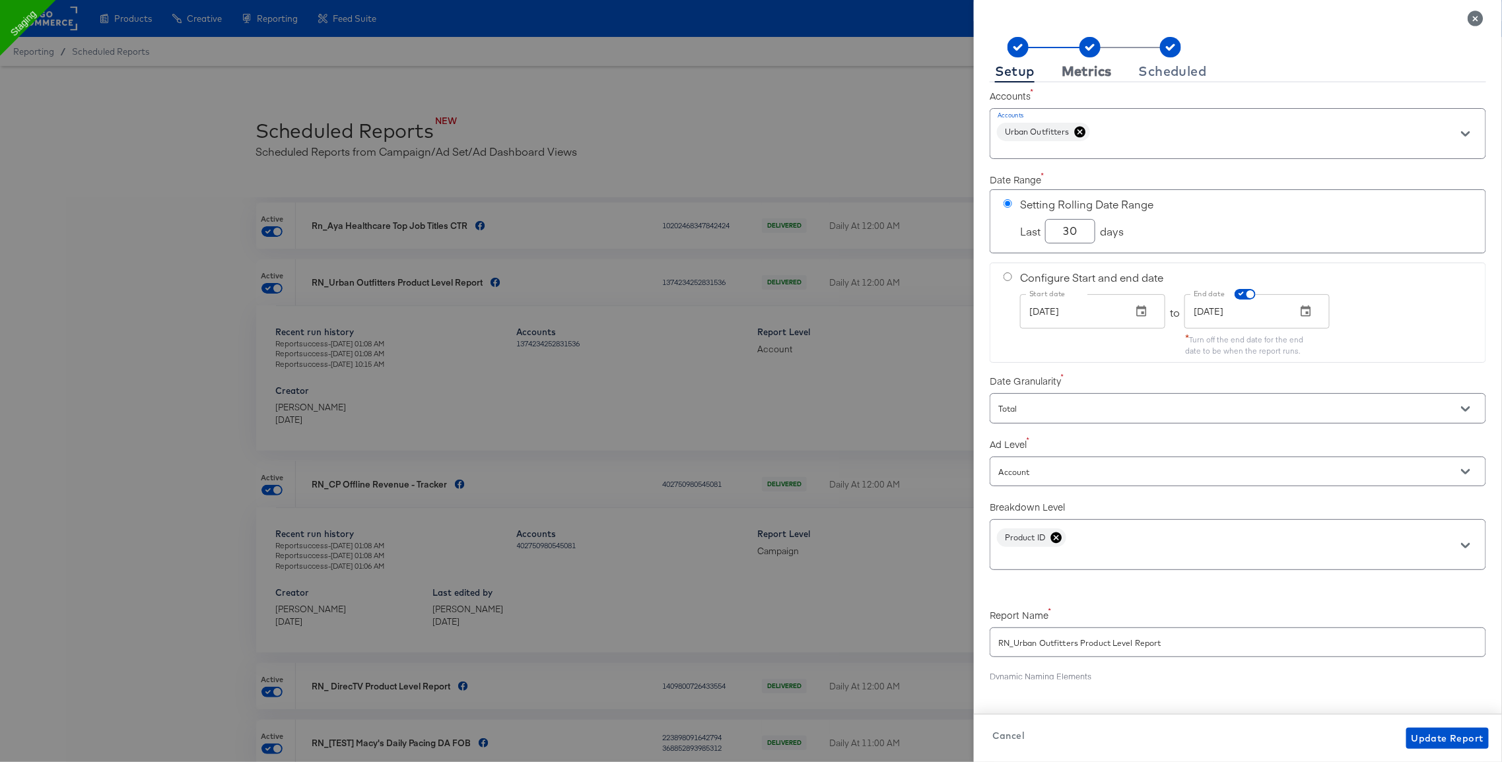
click at [1086, 67] on div "Metrics" at bounding box center [1086, 71] width 50 height 11
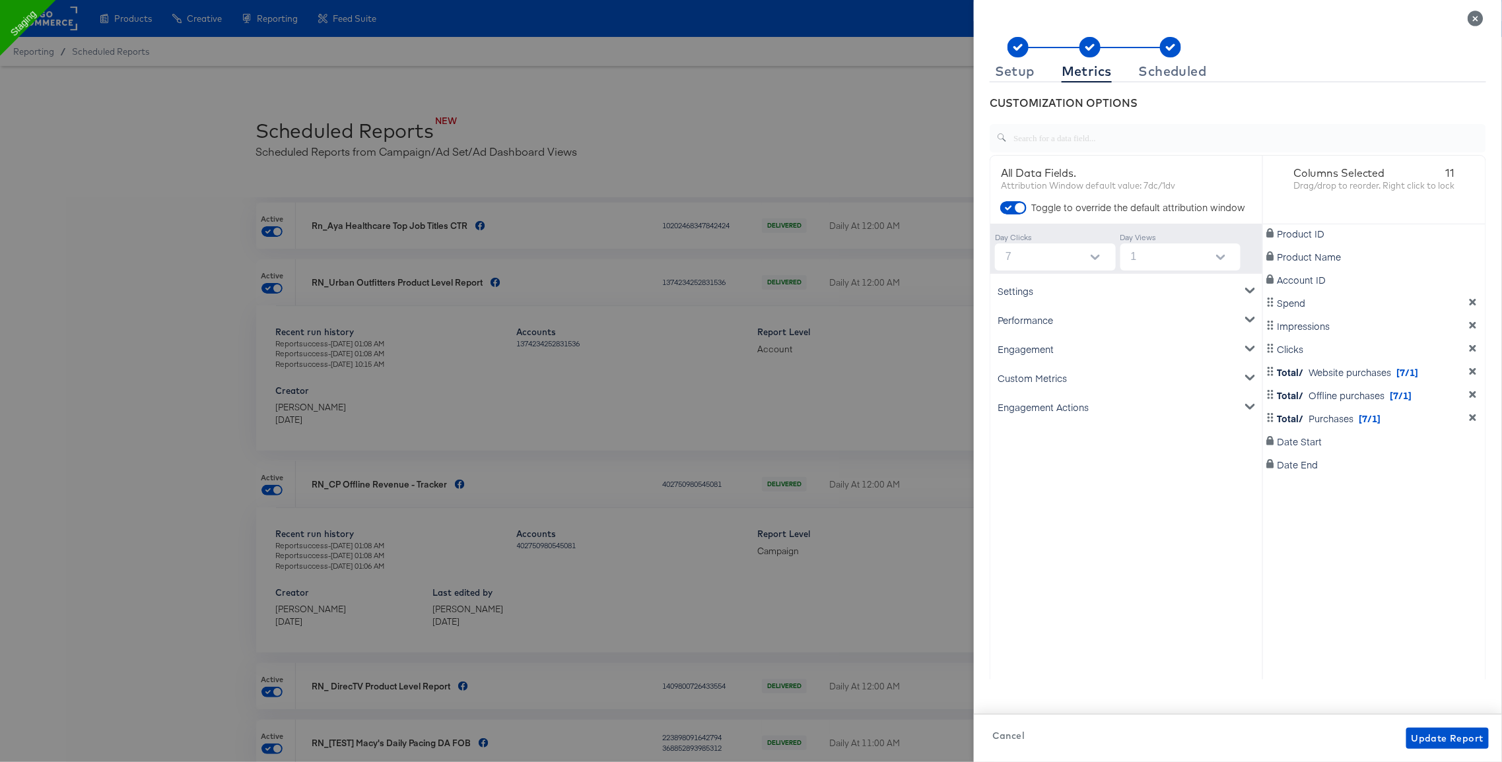
scroll to position [102, 0]
click at [1016, 66] on div "Setup" at bounding box center [1015, 71] width 40 height 11
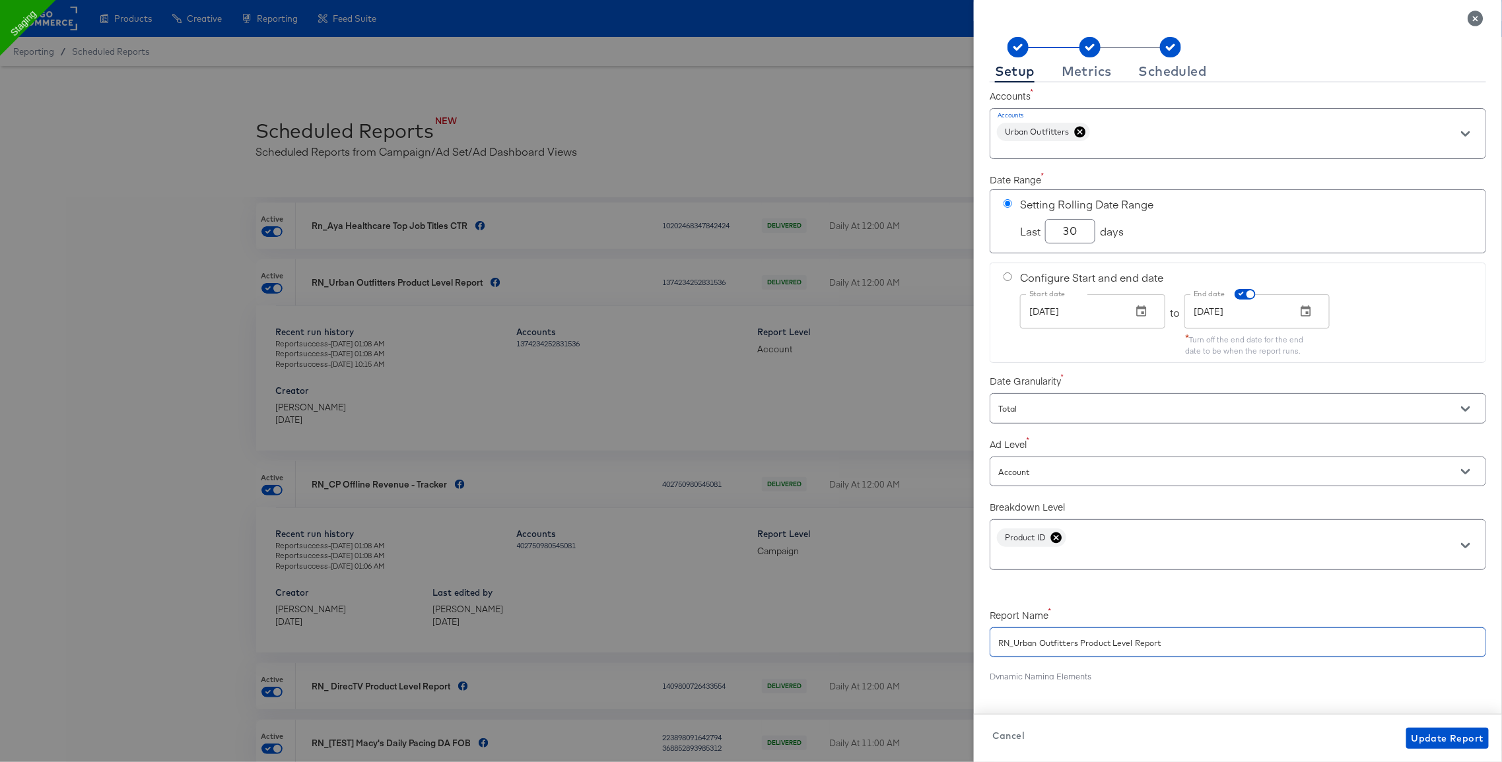
click at [1160, 644] on input "RN_Urban Outfitters Product Level Report" at bounding box center [1237, 637] width 495 height 28
checkbox input "true"
click at [1077, 75] on div "Metrics" at bounding box center [1086, 71] width 50 height 11
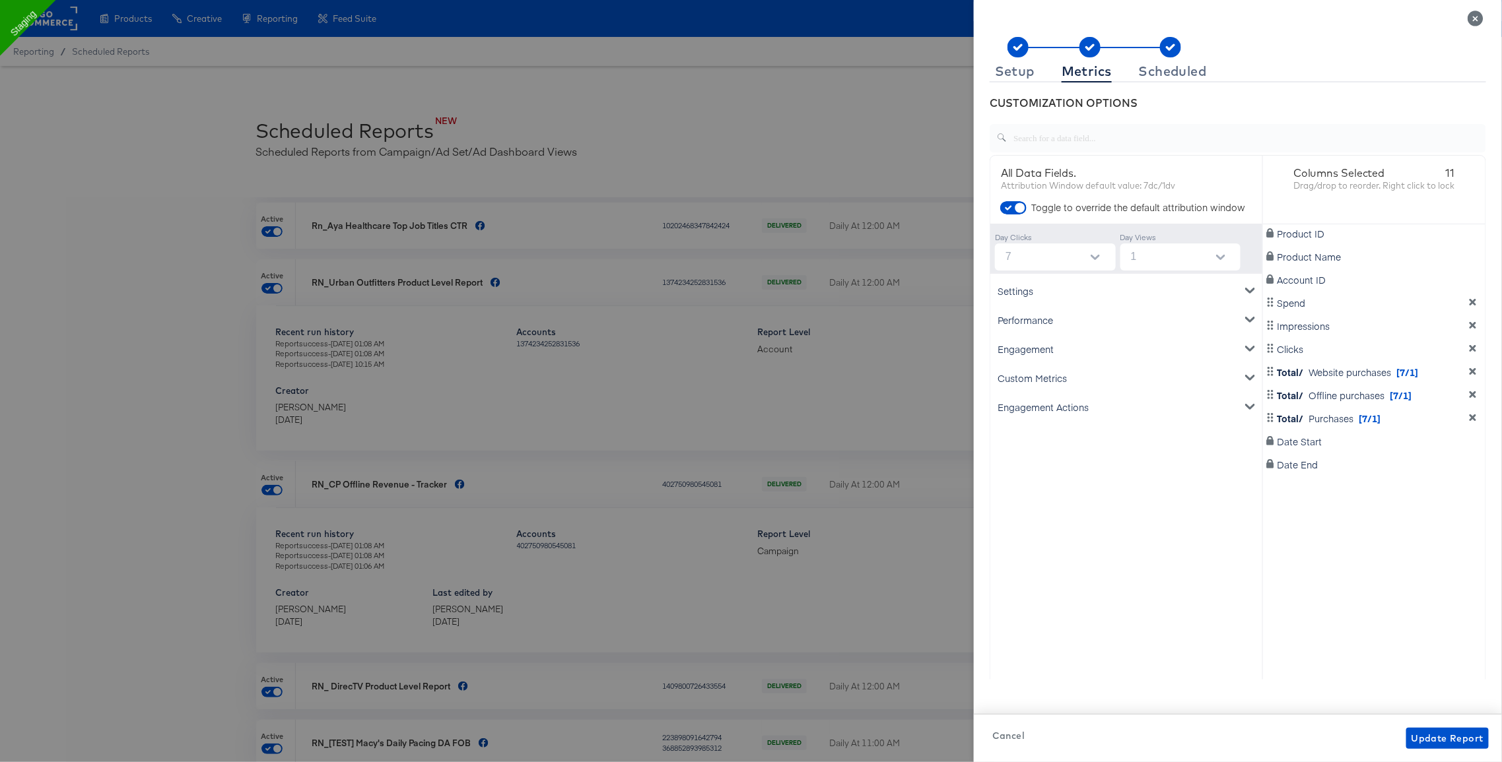
click at [1477, 21] on icon "Close" at bounding box center [1475, 19] width 16 height 16
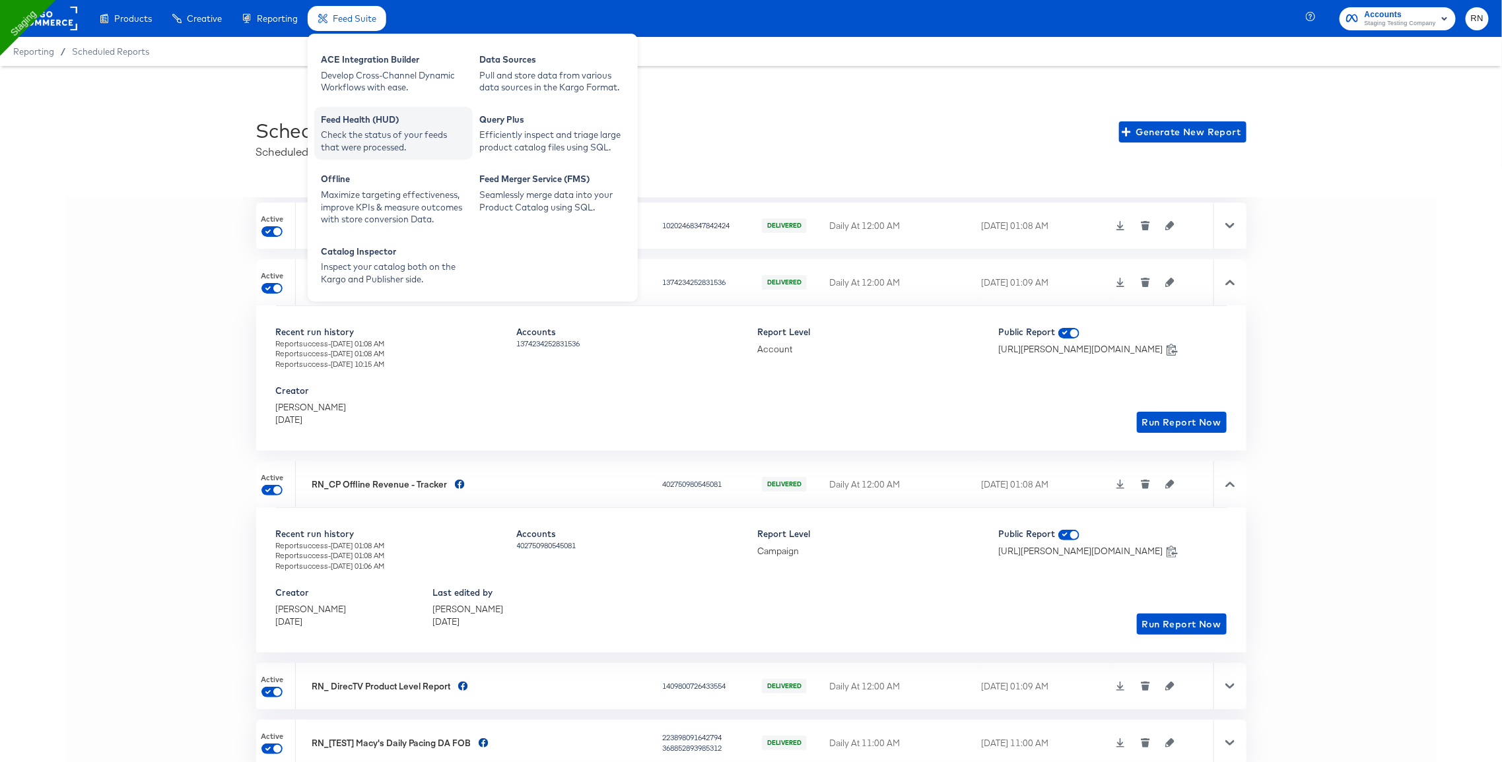
click at [376, 110] on div "Feed Health (HUD) Check the status of your feeds that were processed." at bounding box center [393, 133] width 158 height 53
click at [354, 26] on div "Feed Suite" at bounding box center [347, 19] width 79 height 26
click at [362, 63] on div "ACE Integration Builder" at bounding box center [393, 61] width 145 height 16
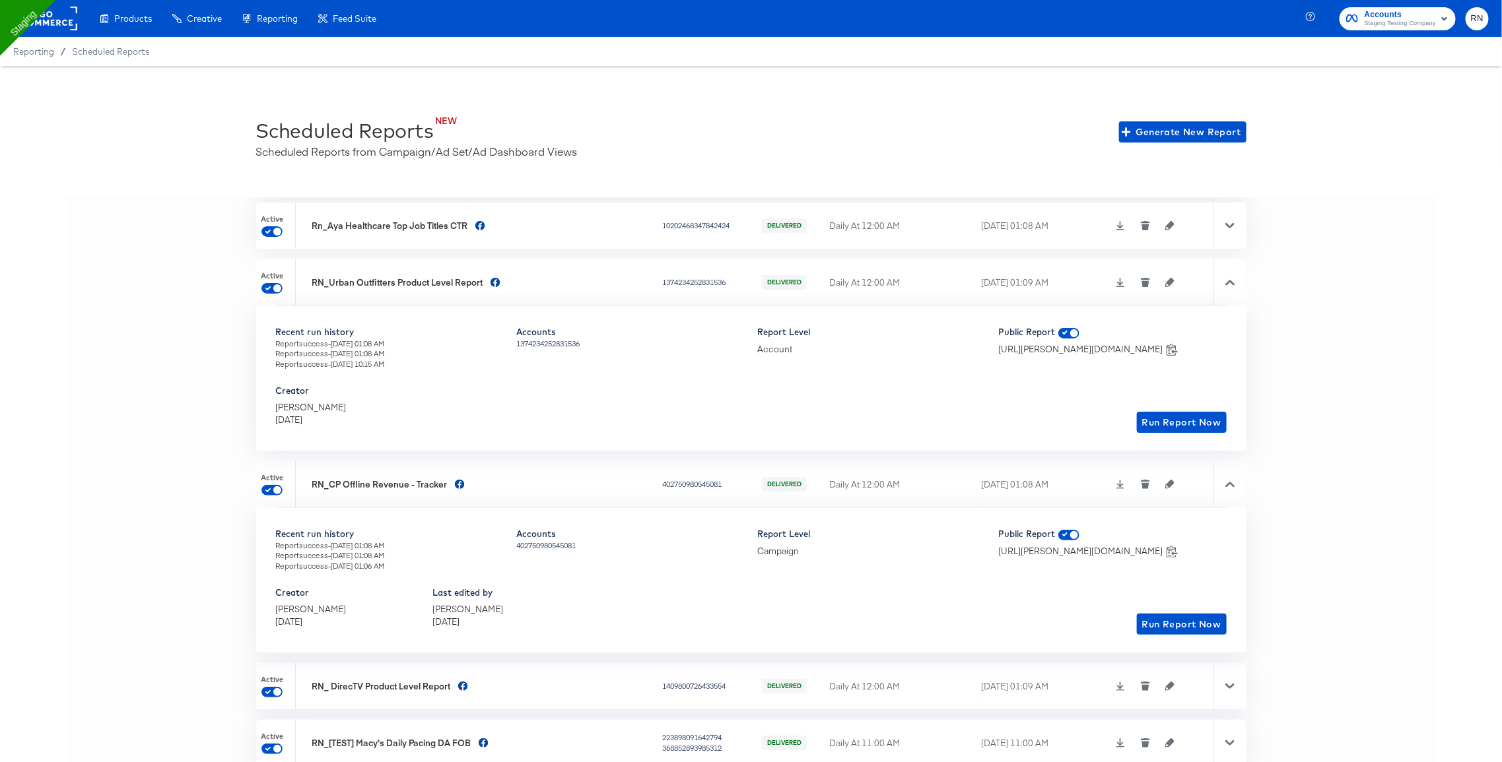
click at [662, 234] on td "10202468347842424" at bounding box center [712, 226] width 100 height 46
click at [662, 220] on div "10202468347842424" at bounding box center [710, 225] width 96 height 11
copy div "10202468347842424"
